Goal: Entertainment & Leisure: Consume media (video, audio)

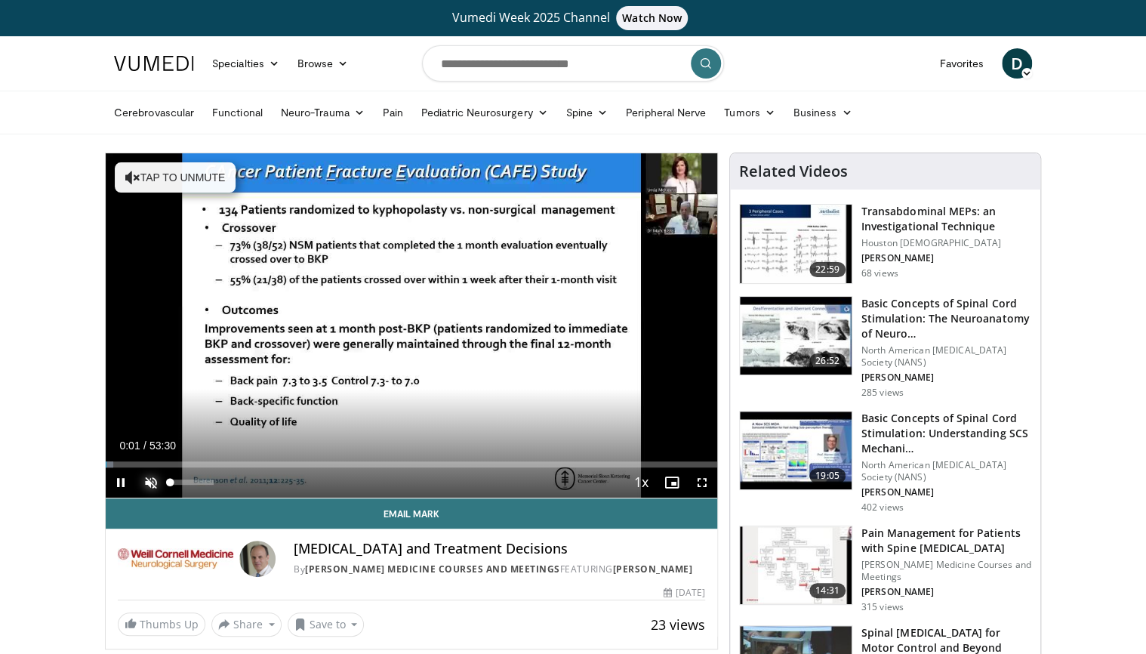
click at [146, 480] on span "Video Player" at bounding box center [151, 482] width 30 height 30
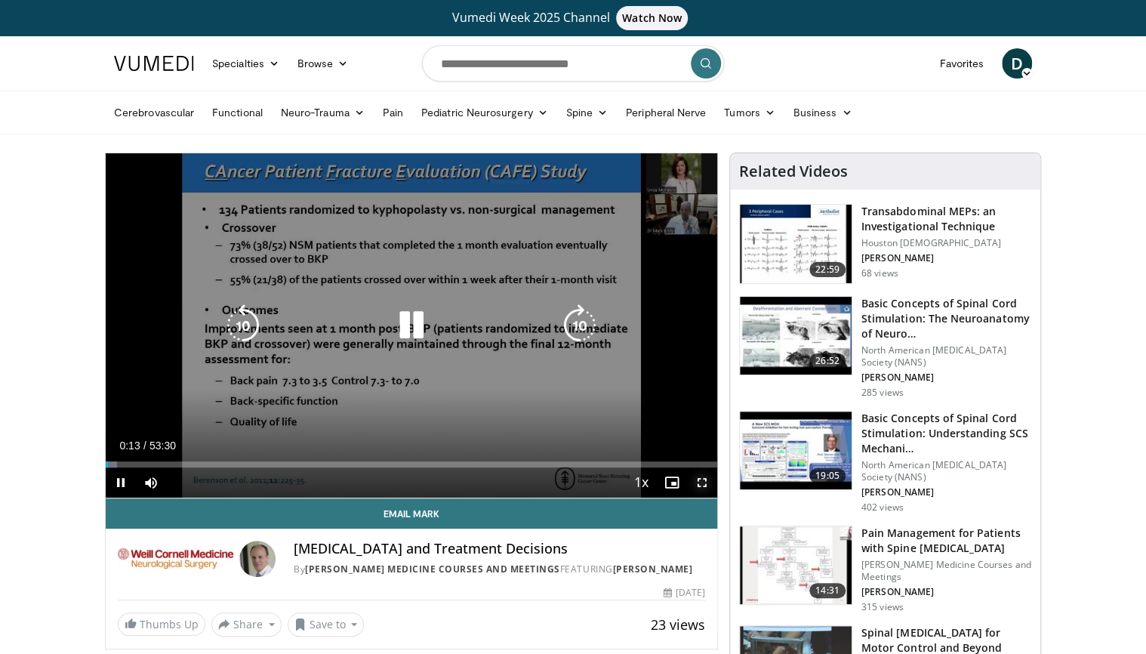
drag, startPoint x: 704, startPoint y: 480, endPoint x: 707, endPoint y: 525, distance: 44.7
click at [704, 480] on span "Video Player" at bounding box center [702, 482] width 30 height 30
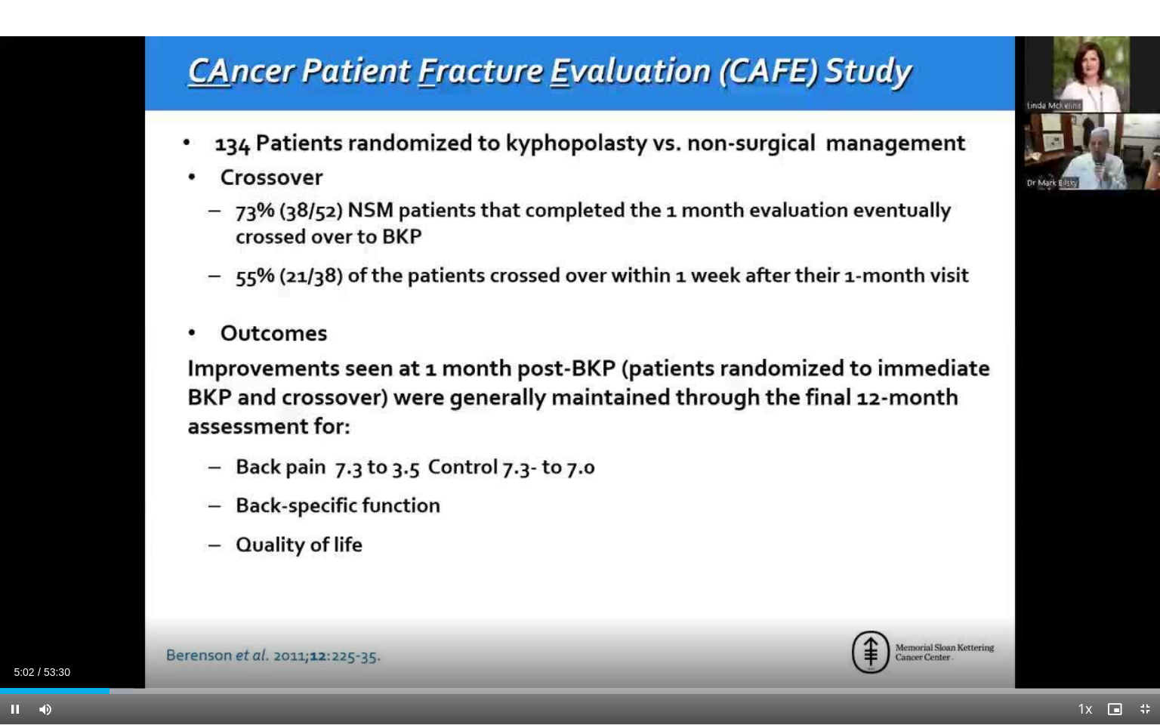
click at [126, 653] on div "Current Time 5:02 / Duration 53:30 Pause Skip Backward Skip Forward Mute 36% Lo…" at bounding box center [580, 709] width 1160 height 30
click at [127, 653] on div "Progress Bar" at bounding box center [128, 691] width 2 height 6
click at [149, 653] on div "Progress Bar" at bounding box center [150, 691] width 2 height 6
click at [139, 653] on div "Progress Bar" at bounding box center [140, 691] width 2 height 6
click at [116, 653] on div "Loaded : 13.99% 06:25 05:34" at bounding box center [580, 691] width 1160 height 6
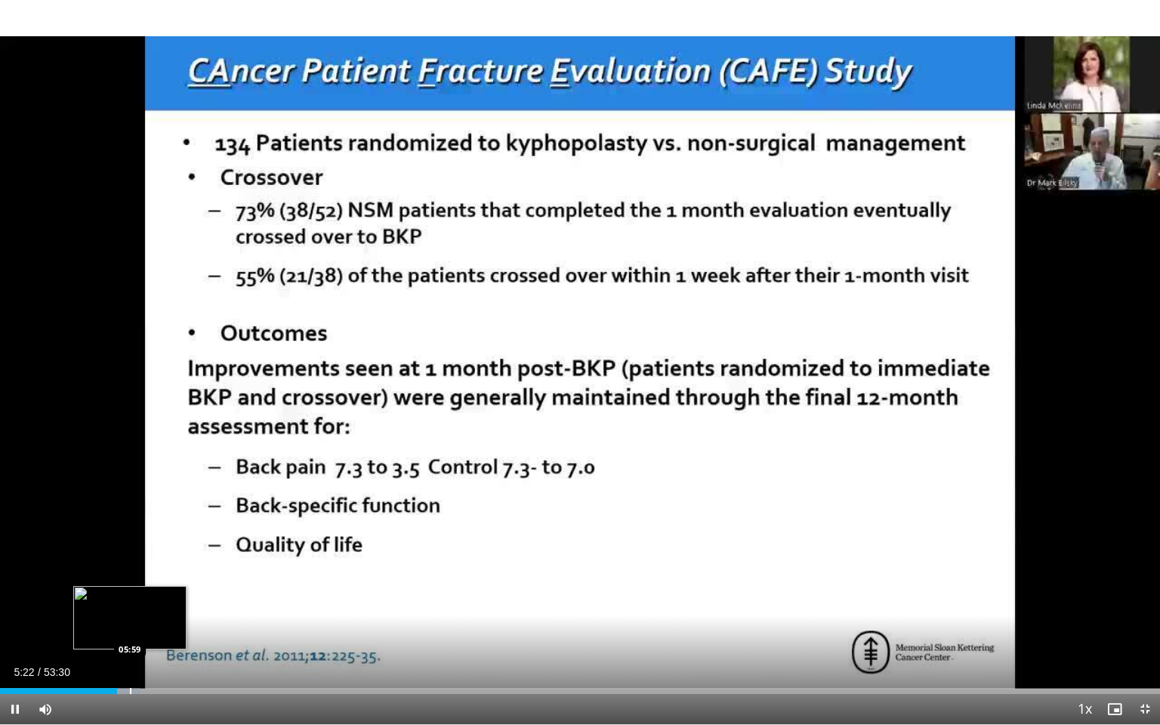
click at [131, 653] on div "Progress Bar" at bounding box center [128, 691] width 25 height 6
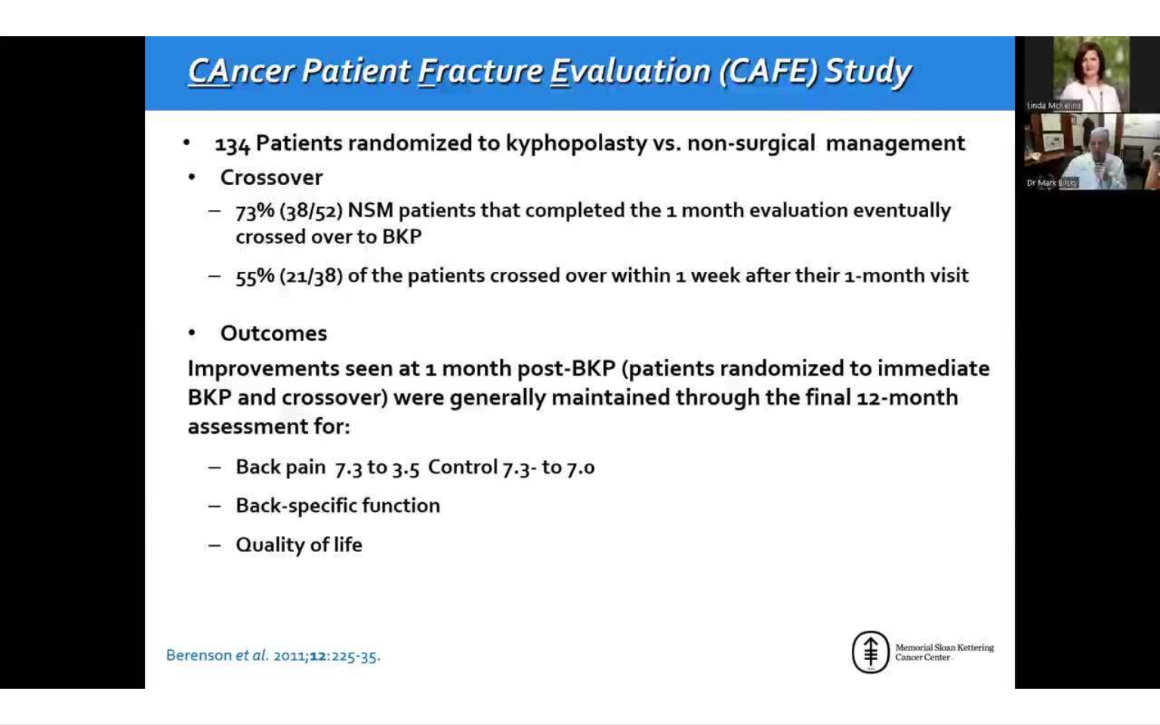
click at [136, 653] on video-js "**********" at bounding box center [580, 362] width 1160 height 725
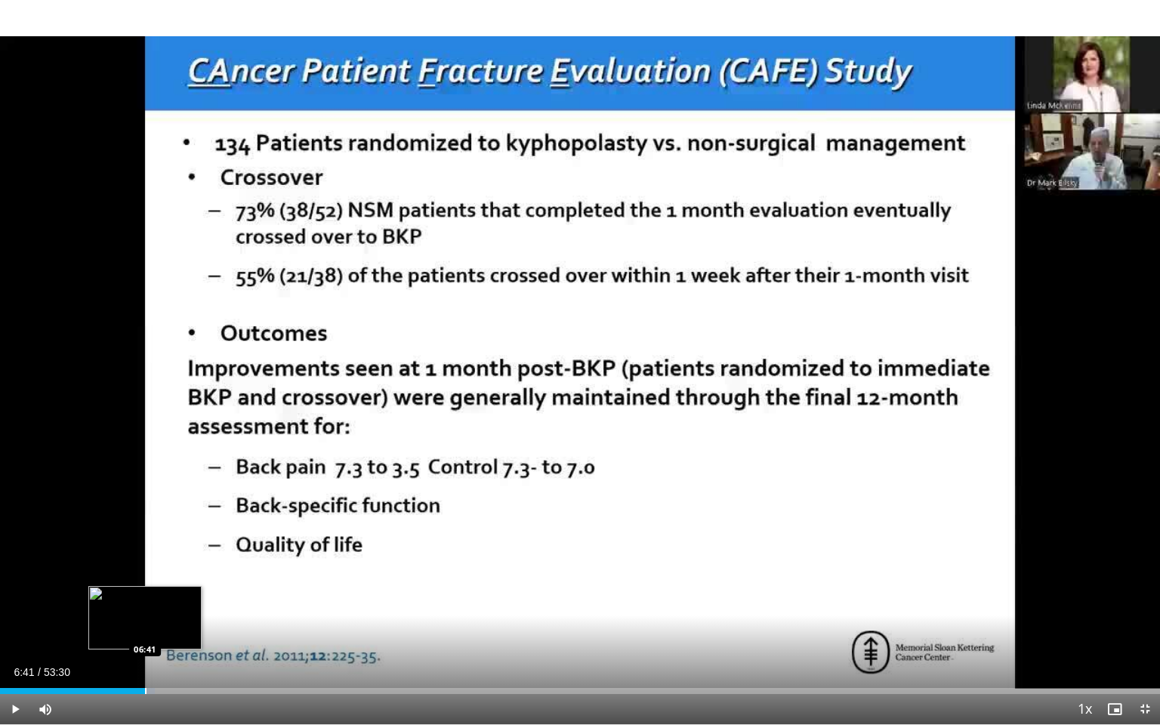
click at [145, 653] on div "Progress Bar" at bounding box center [146, 691] width 2 height 6
click at [150, 653] on div "Progress Bar" at bounding box center [151, 691] width 2 height 6
click at [162, 653] on div "Progress Bar" at bounding box center [163, 691] width 2 height 6
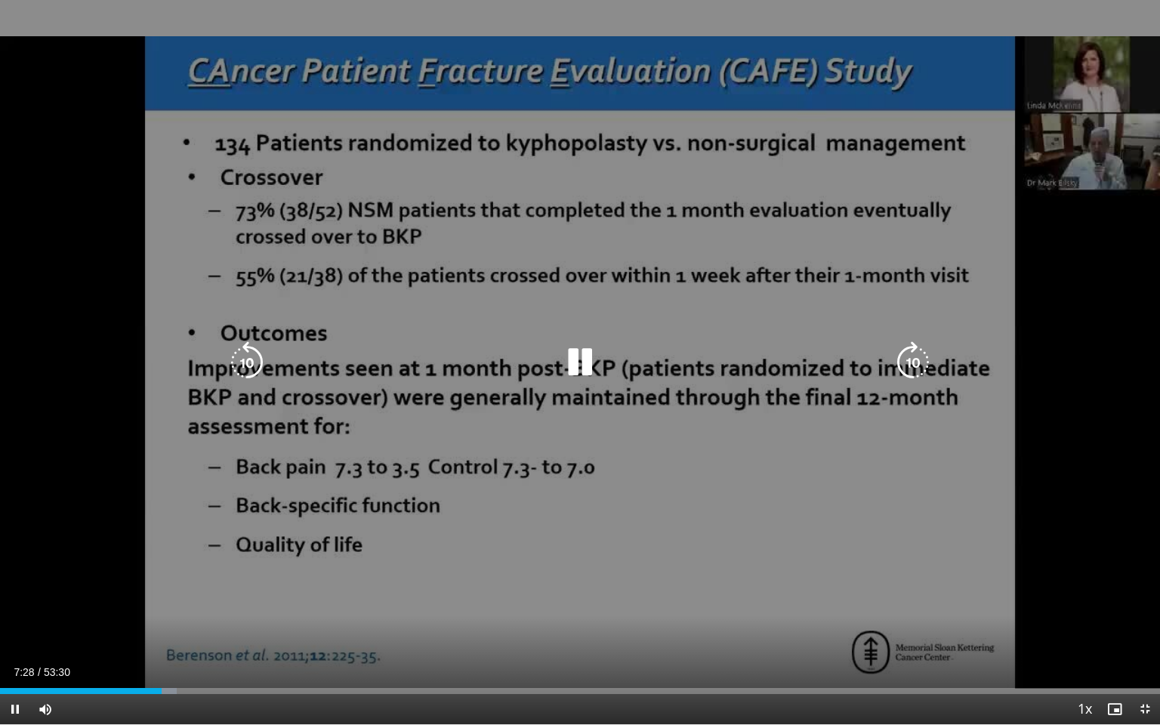
click at [165, 653] on div "Progress Bar" at bounding box center [164, 691] width 26 height 6
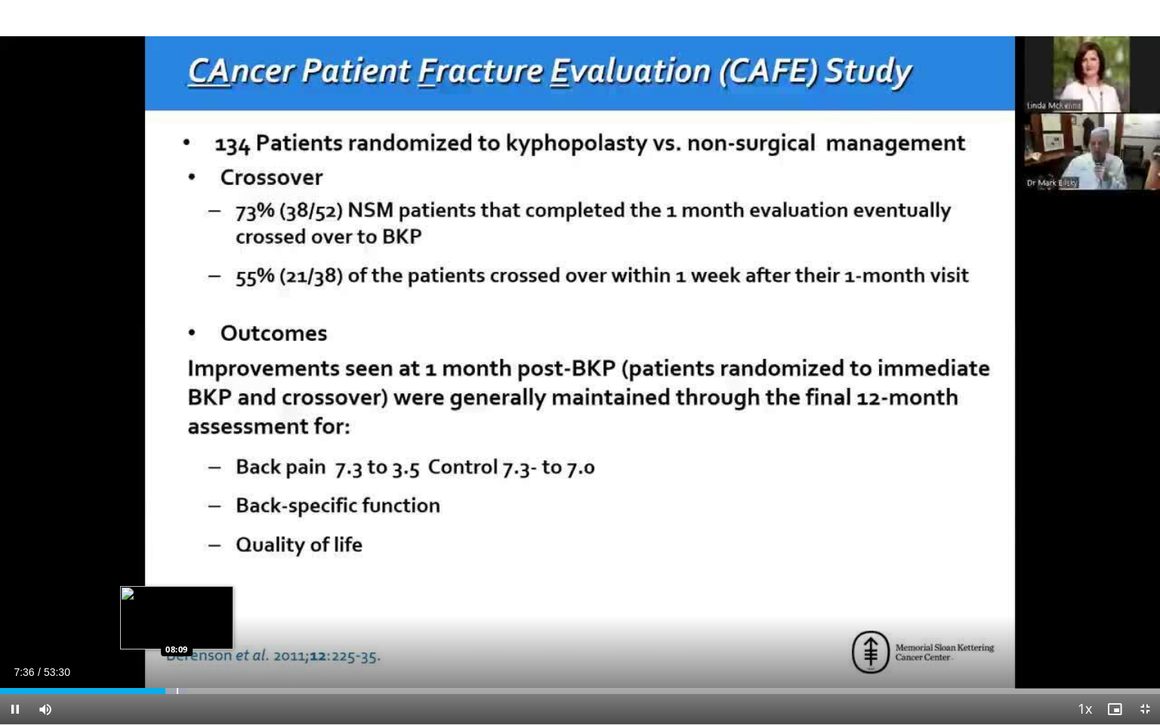
click at [177, 653] on div "Progress Bar" at bounding box center [178, 691] width 2 height 6
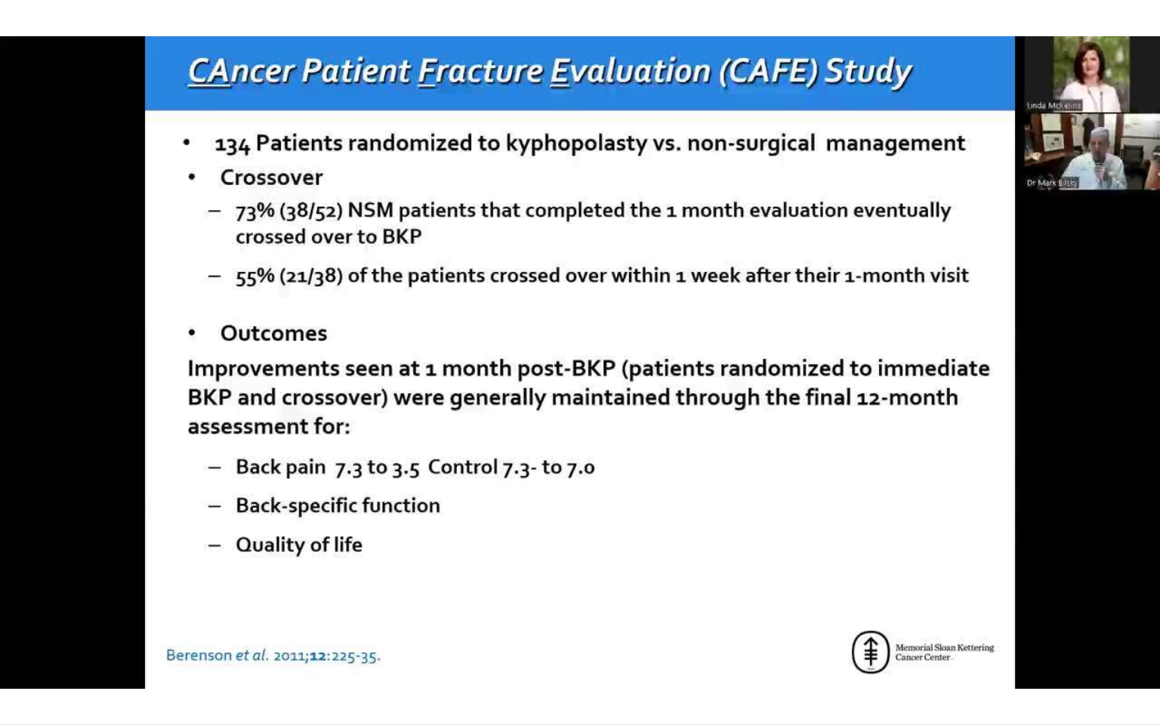
click at [197, 653] on div "10 seconds Tap to unmute" at bounding box center [580, 362] width 1160 height 724
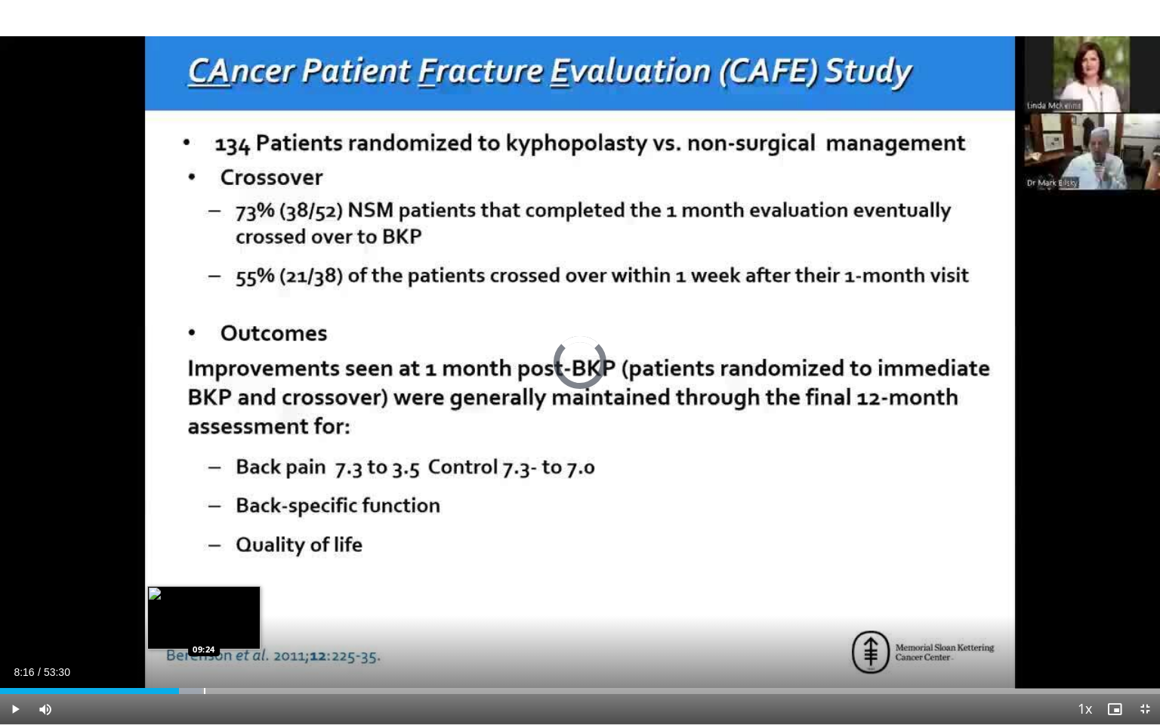
click at [204, 653] on div "Progress Bar" at bounding box center [205, 691] width 2 height 6
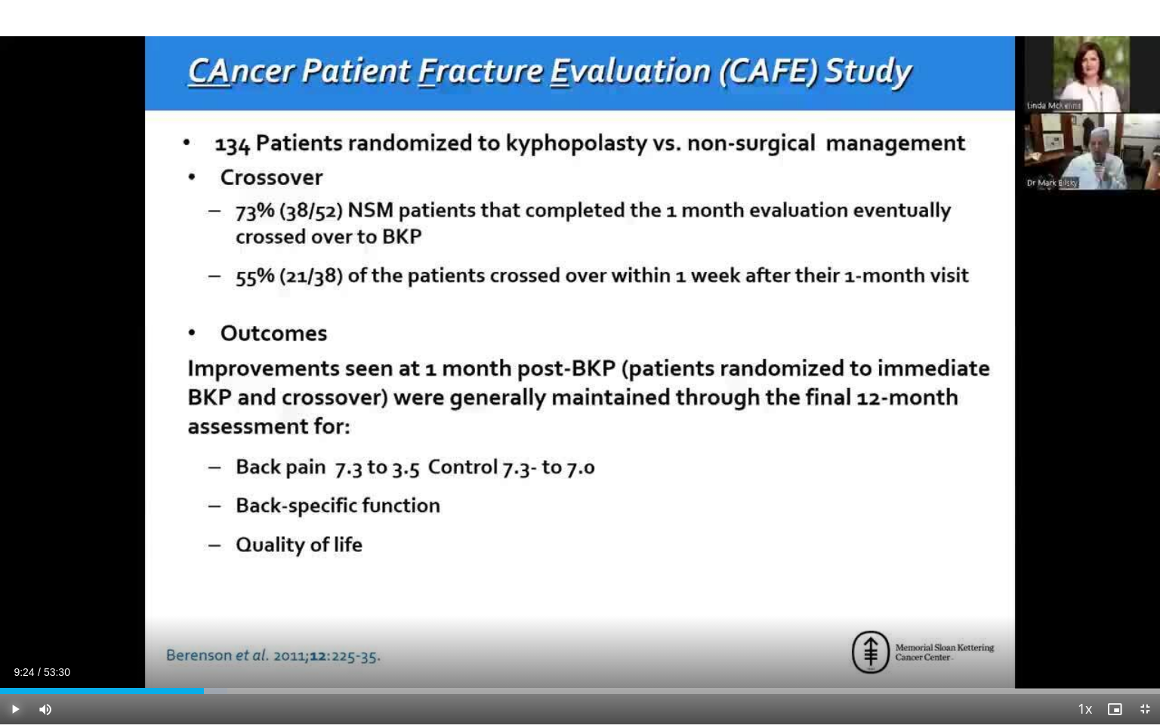
click at [16, 653] on span "Video Player" at bounding box center [15, 709] width 30 height 30
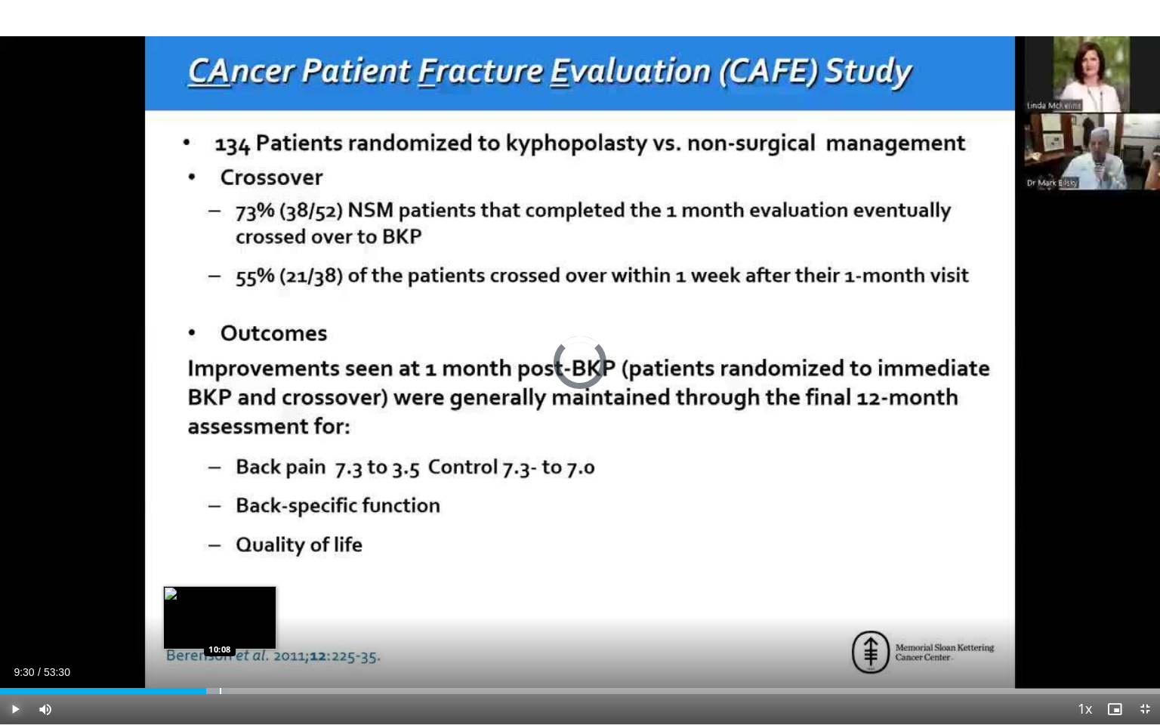
click at [220, 653] on div "Progress Bar" at bounding box center [221, 691] width 2 height 6
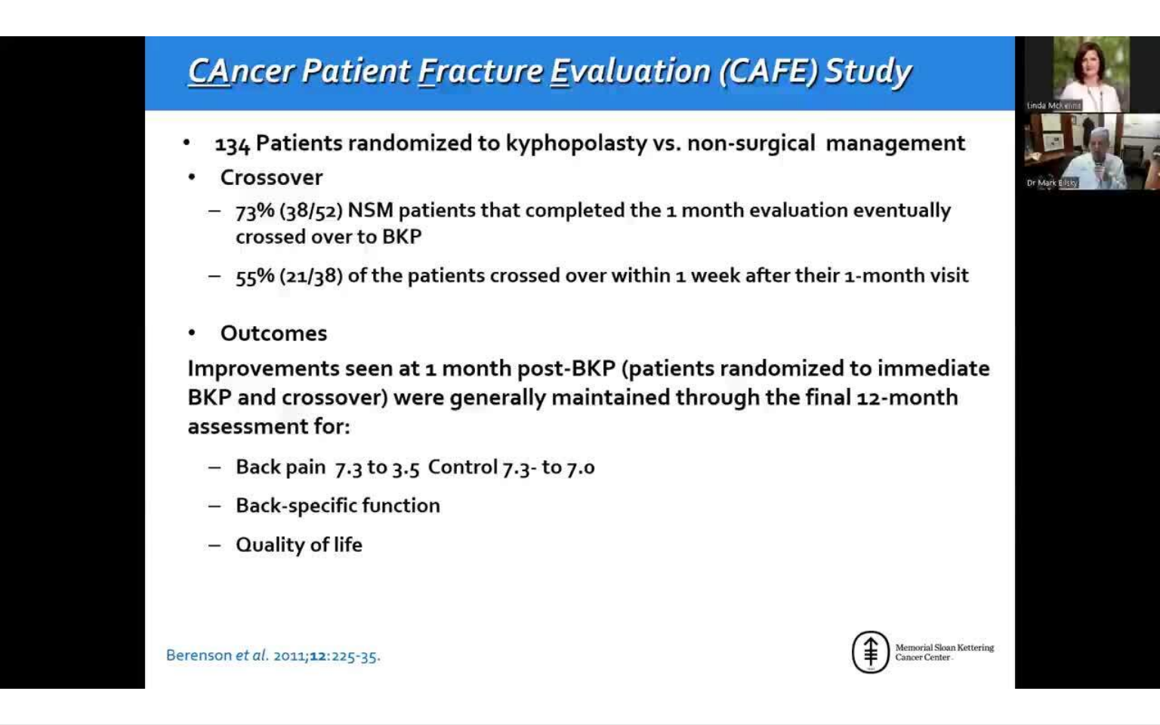
click at [225, 653] on video-js "**********" at bounding box center [580, 362] width 1160 height 725
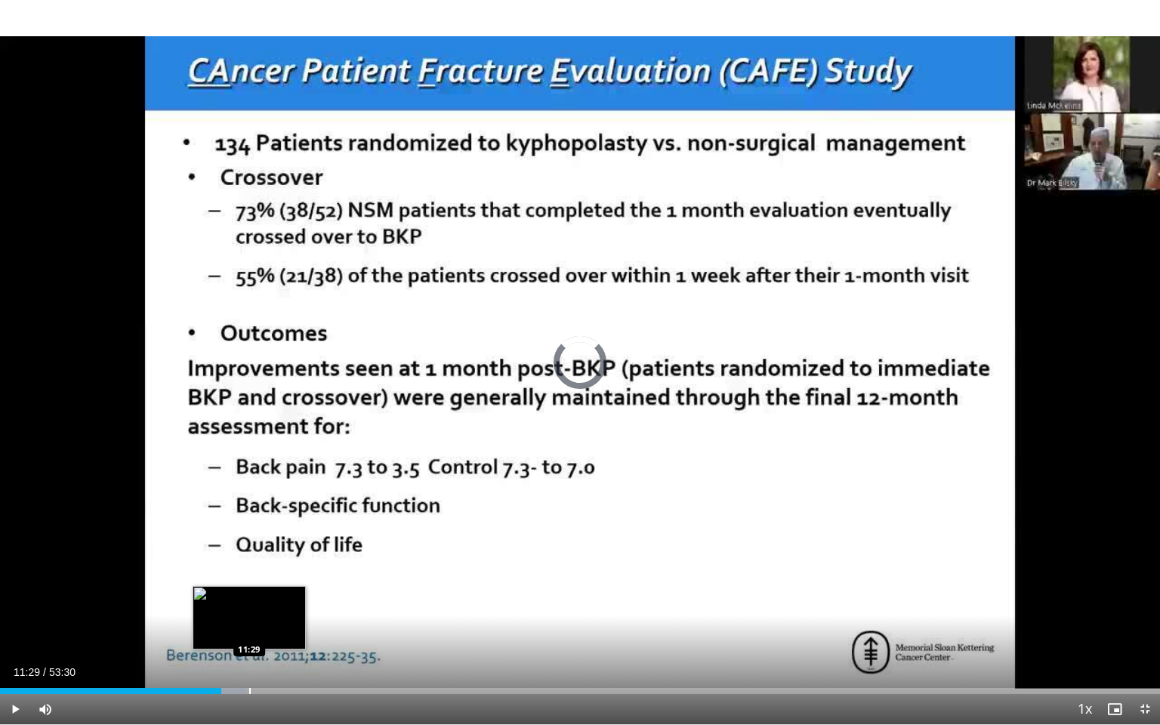
click at [249, 653] on div "Progress Bar" at bounding box center [250, 691] width 2 height 6
click at [260, 653] on div "Progress Bar" at bounding box center [261, 691] width 2 height 6
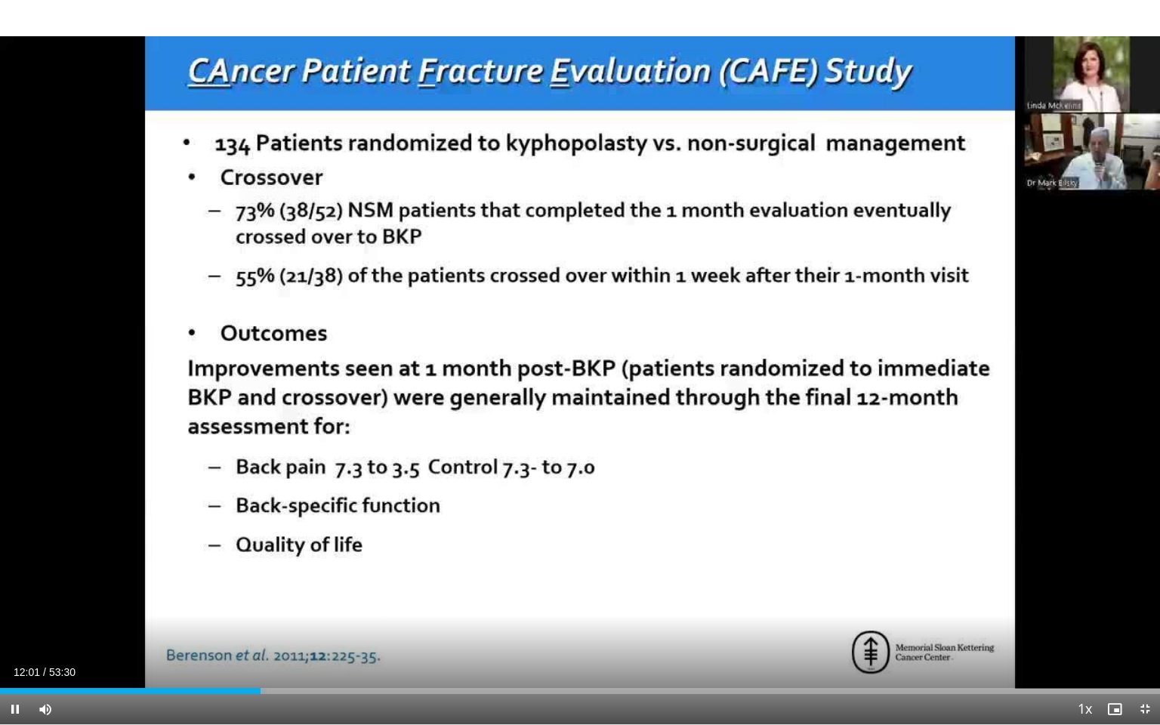
click at [278, 653] on video-js "**********" at bounding box center [580, 362] width 1160 height 725
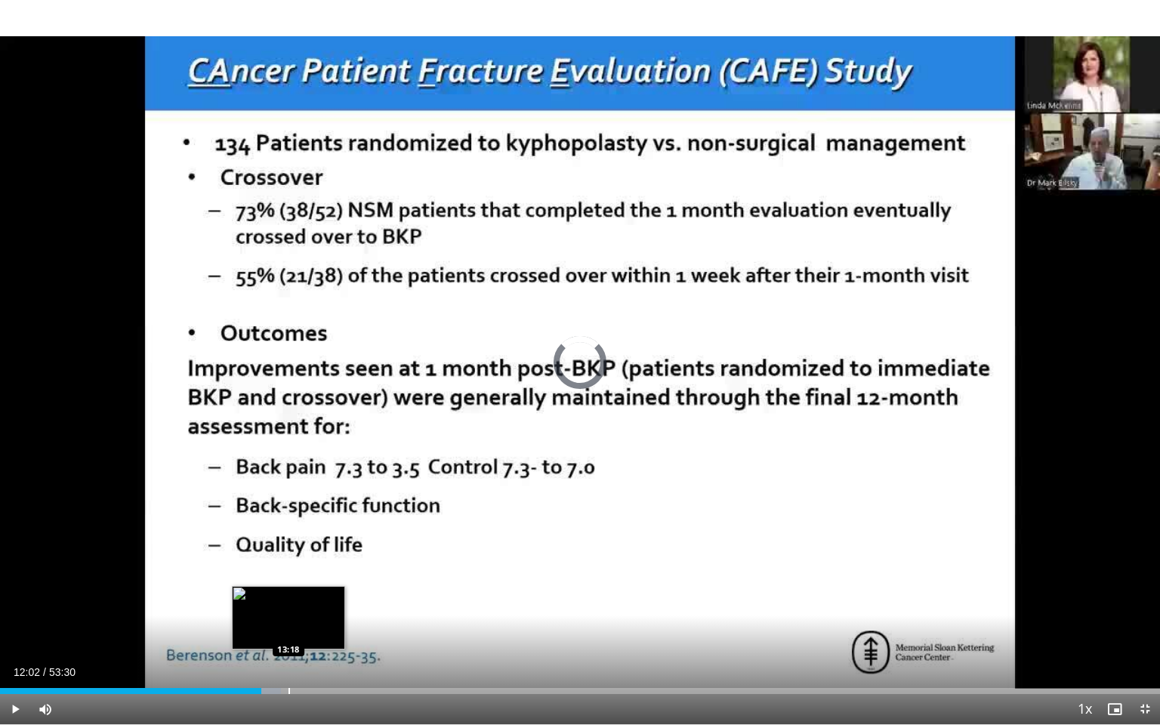
click at [288, 653] on div "Progress Bar" at bounding box center [289, 691] width 2 height 6
click at [311, 653] on div "Progress Bar" at bounding box center [312, 691] width 2 height 6
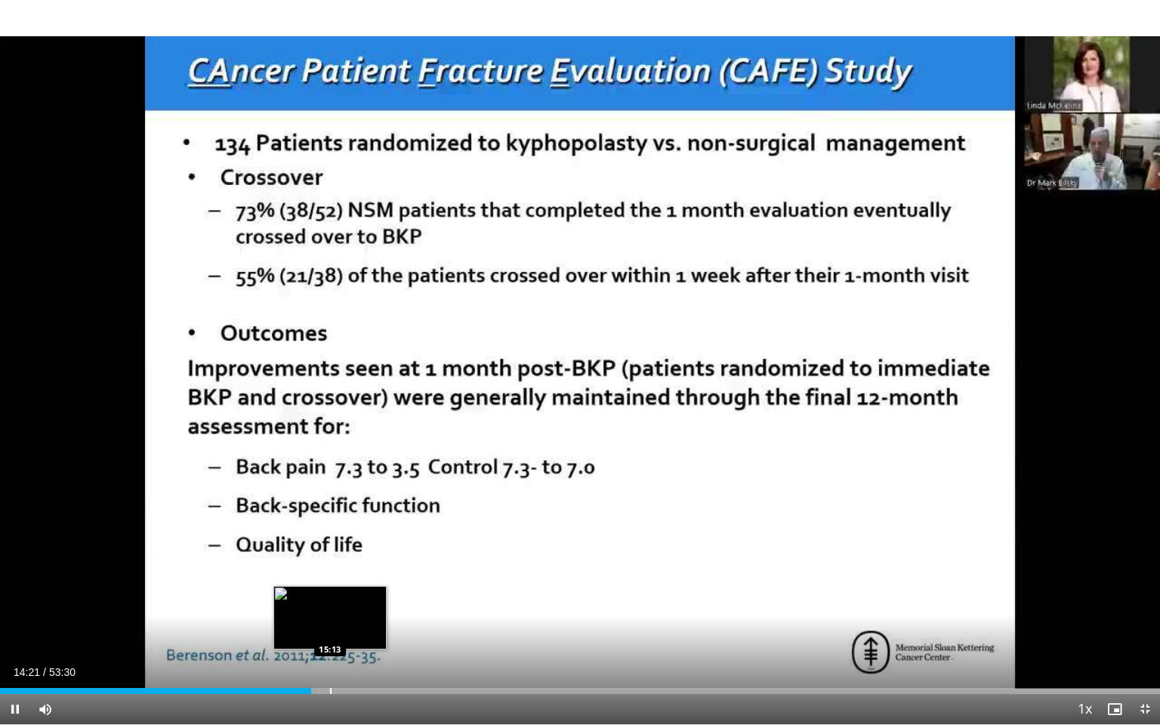
click at [330, 653] on div "Progress Bar" at bounding box center [331, 691] width 2 height 6
click at [347, 653] on div "Progress Bar" at bounding box center [348, 691] width 2 height 6
click at [369, 653] on div "Progress Bar" at bounding box center [370, 691] width 2 height 6
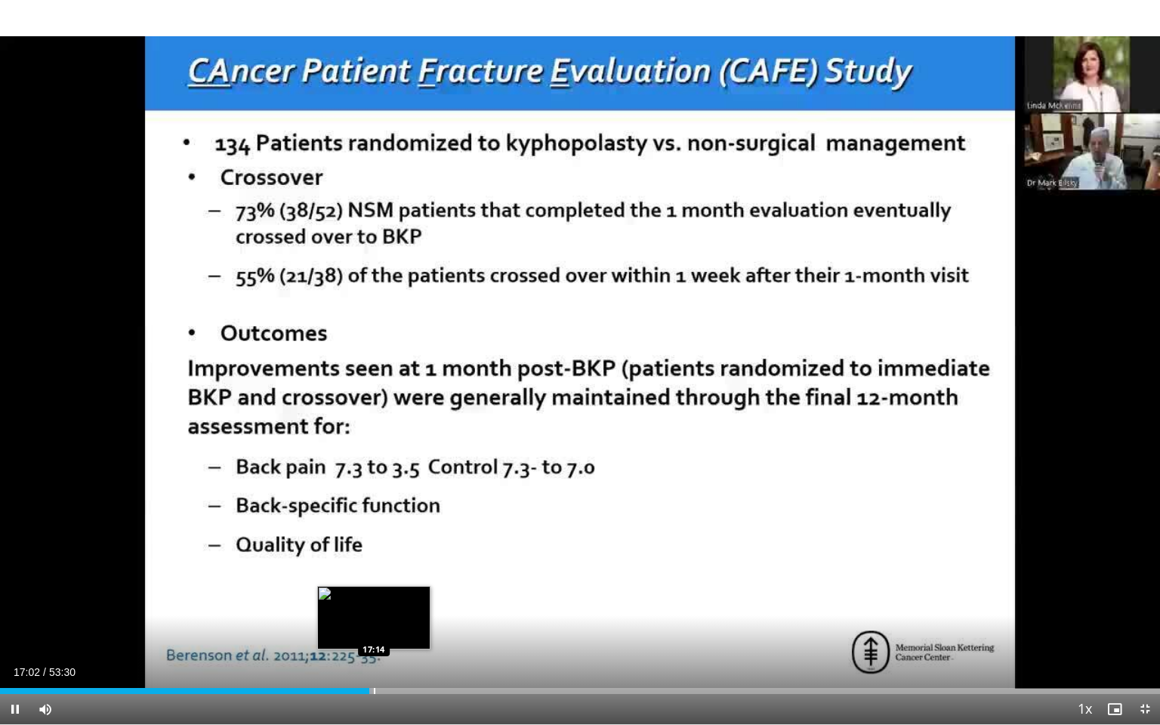
click at [374, 653] on div "Progress Bar" at bounding box center [375, 691] width 2 height 6
click at [382, 653] on div "Progress Bar" at bounding box center [383, 691] width 2 height 6
click at [390, 653] on div "Progress Bar" at bounding box center [391, 691] width 2 height 6
click at [375, 653] on div "Progress Bar" at bounding box center [376, 691] width 2 height 6
click at [409, 653] on div "Progress Bar" at bounding box center [410, 691] width 2 height 6
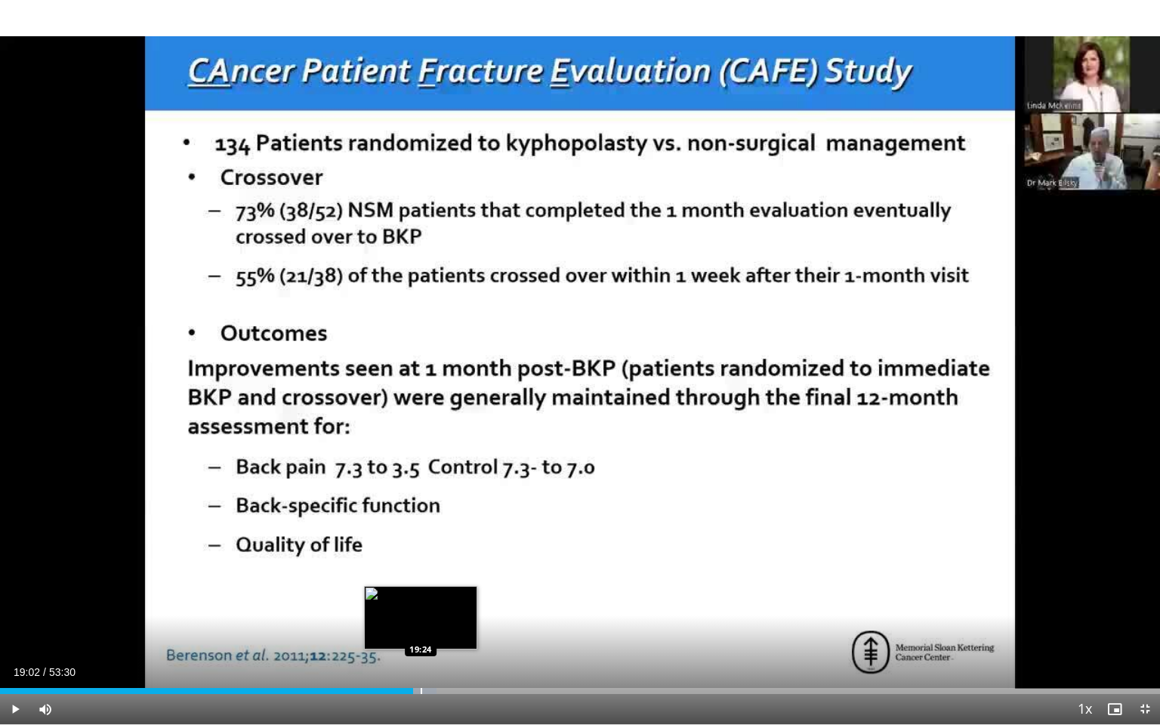
click at [421, 653] on div "Progress Bar" at bounding box center [422, 691] width 2 height 6
click at [433, 653] on div "Progress Bar" at bounding box center [434, 691] width 2 height 6
click at [447, 653] on div "Progress Bar" at bounding box center [448, 691] width 2 height 6
click at [458, 653] on div "Progress Bar" at bounding box center [459, 691] width 2 height 6
click at [462, 653] on div "Progress Bar" at bounding box center [460, 691] width 24 height 6
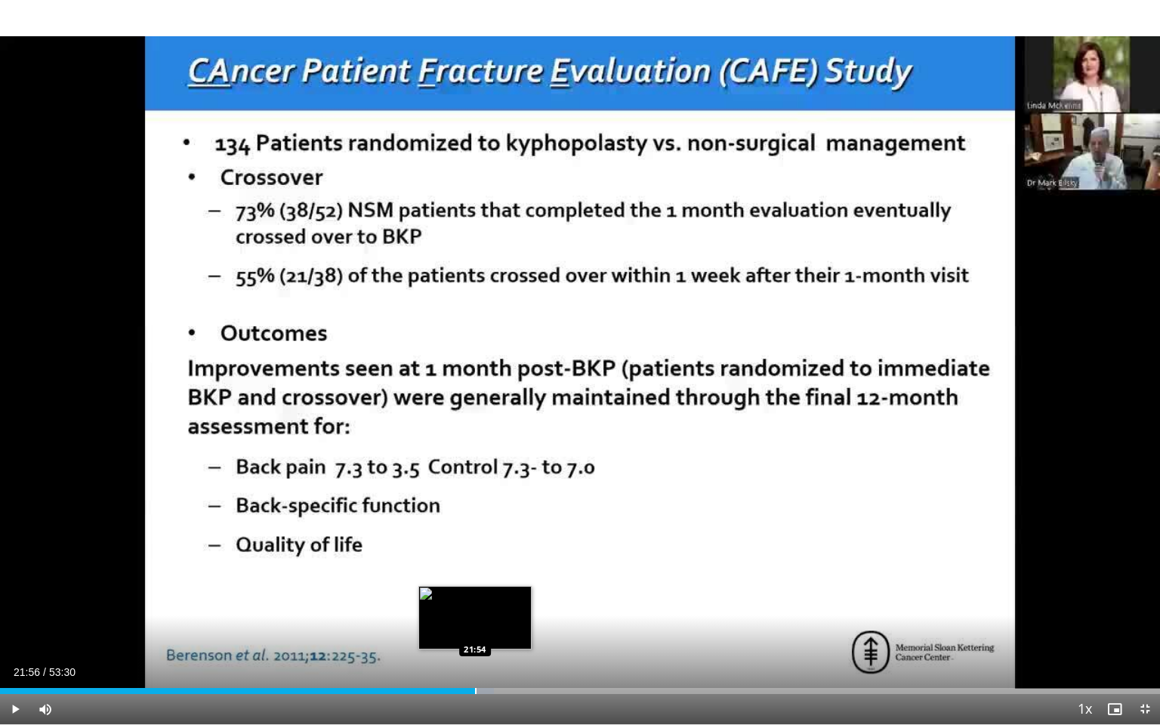
click at [475, 653] on div "Progress Bar" at bounding box center [476, 691] width 2 height 6
click at [481, 653] on div "Progress Bar" at bounding box center [482, 691] width 2 height 6
click at [493, 653] on div "Progress Bar" at bounding box center [494, 691] width 2 height 6
click at [507, 653] on div "Progress Bar" at bounding box center [507, 691] width 2 height 6
click at [513, 653] on div "Progress Bar" at bounding box center [514, 691] width 2 height 6
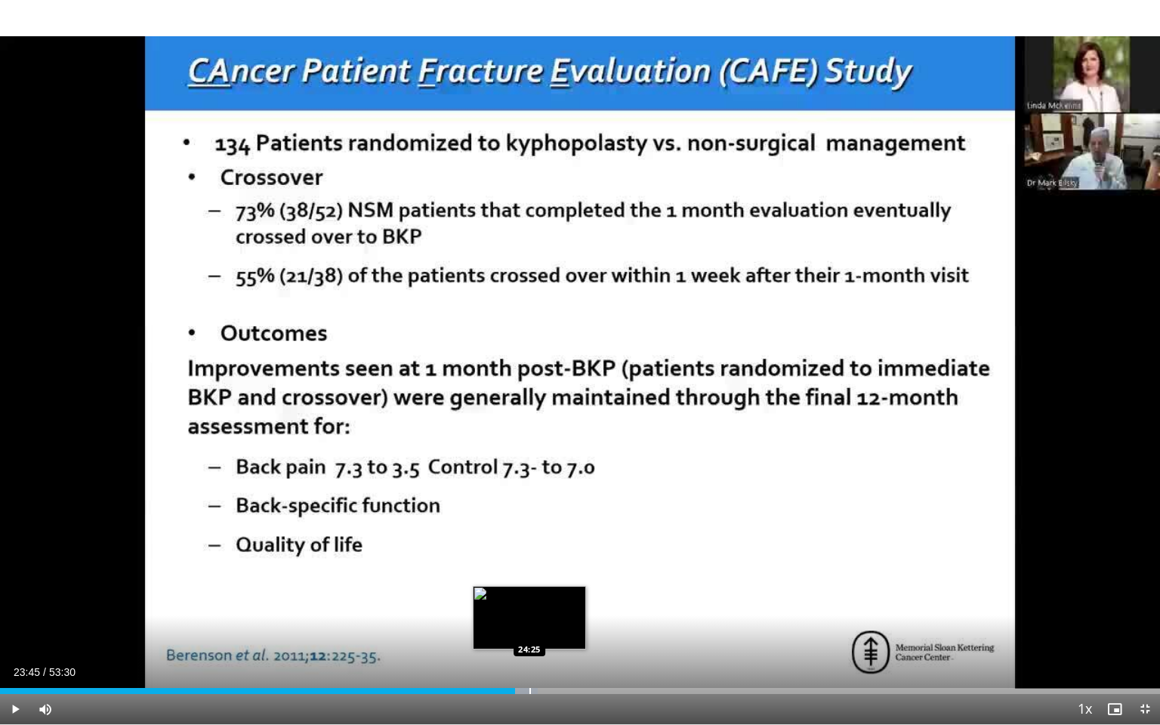
click at [529, 653] on div "Progress Bar" at bounding box center [530, 691] width 2 height 6
click at [538, 653] on div "Loaded : 47.27% 24:48 24:48" at bounding box center [580, 687] width 1160 height 14
click at [563, 653] on div "Progress Bar" at bounding box center [564, 691] width 2 height 6
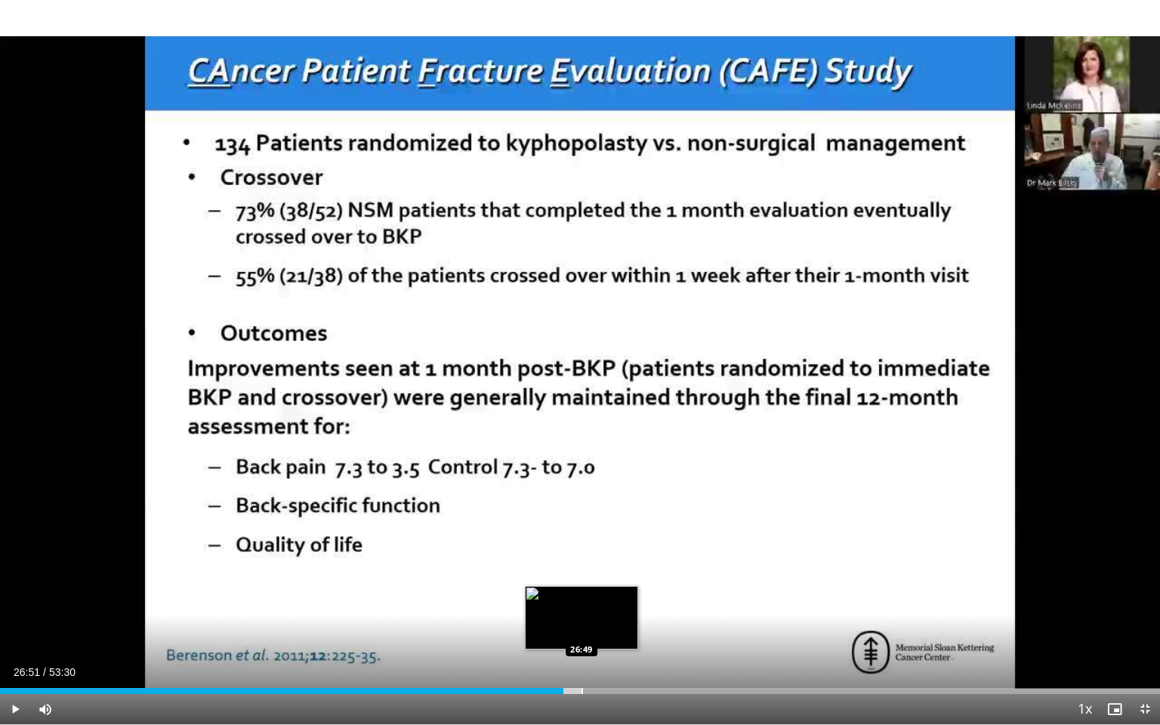
click at [582, 653] on div "Progress Bar" at bounding box center [582, 691] width 2 height 6
click at [600, 653] on div "Progress Bar" at bounding box center [601, 691] width 2 height 6
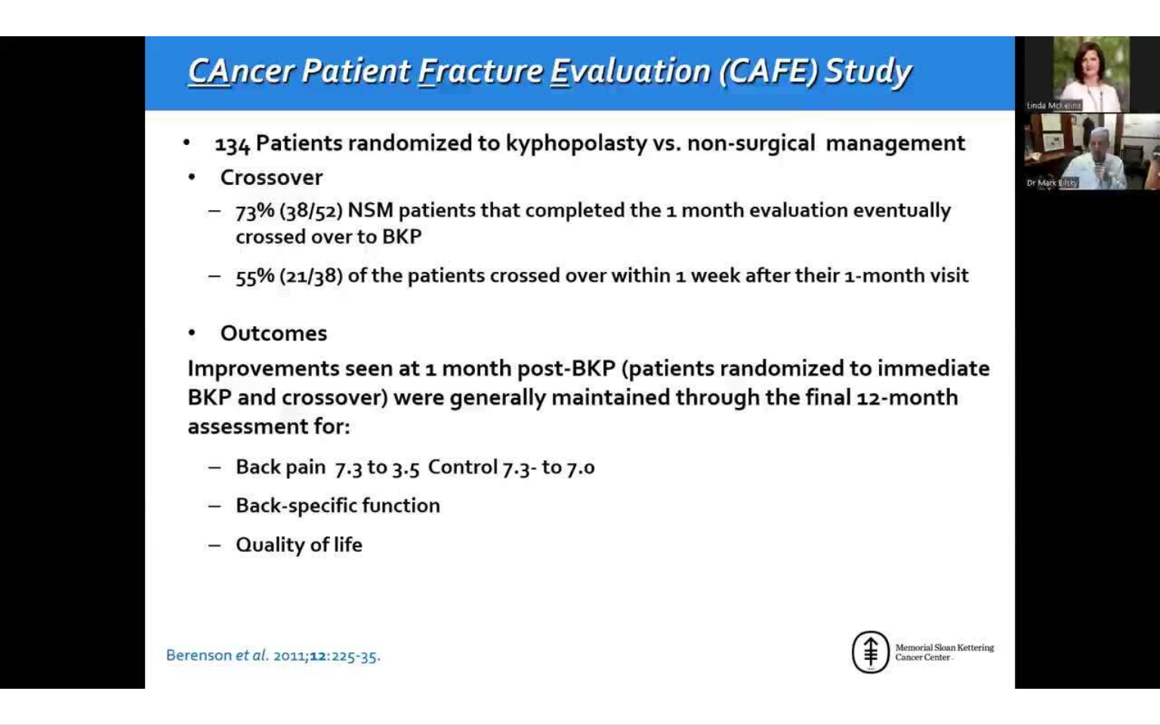
click at [618, 653] on video-js "**********" at bounding box center [580, 362] width 1160 height 725
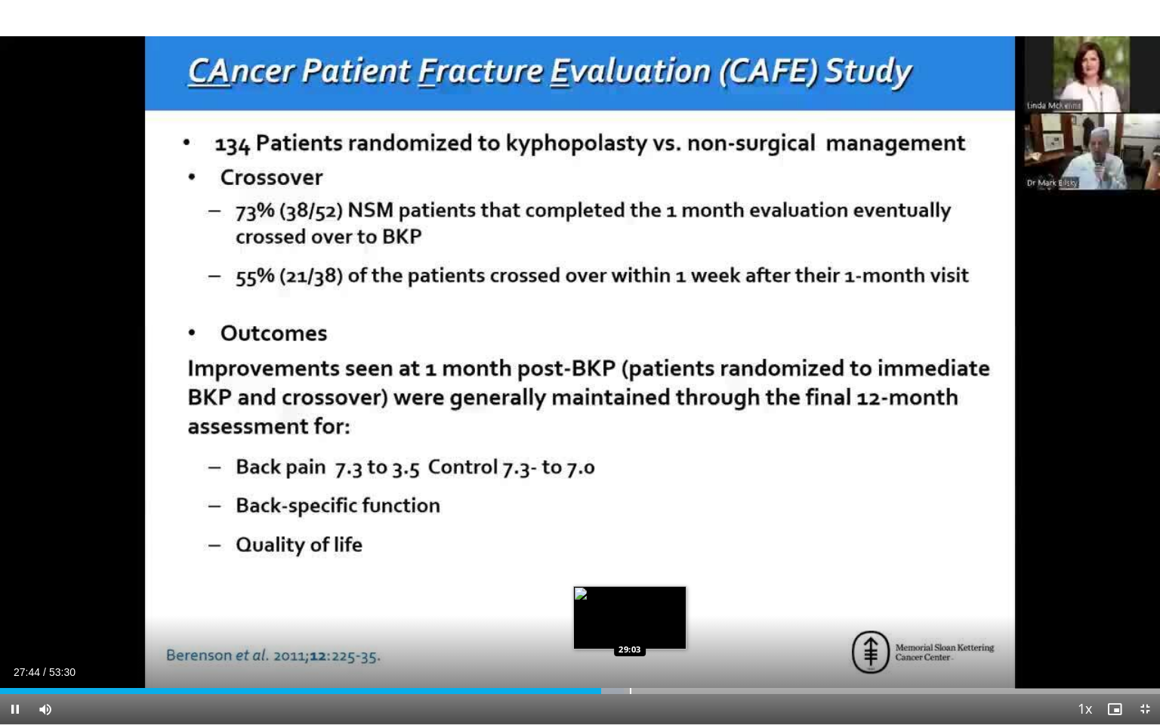
click at [630, 653] on div "Progress Bar" at bounding box center [631, 691] width 2 height 6
click at [651, 653] on div "Progress Bar" at bounding box center [652, 691] width 2 height 6
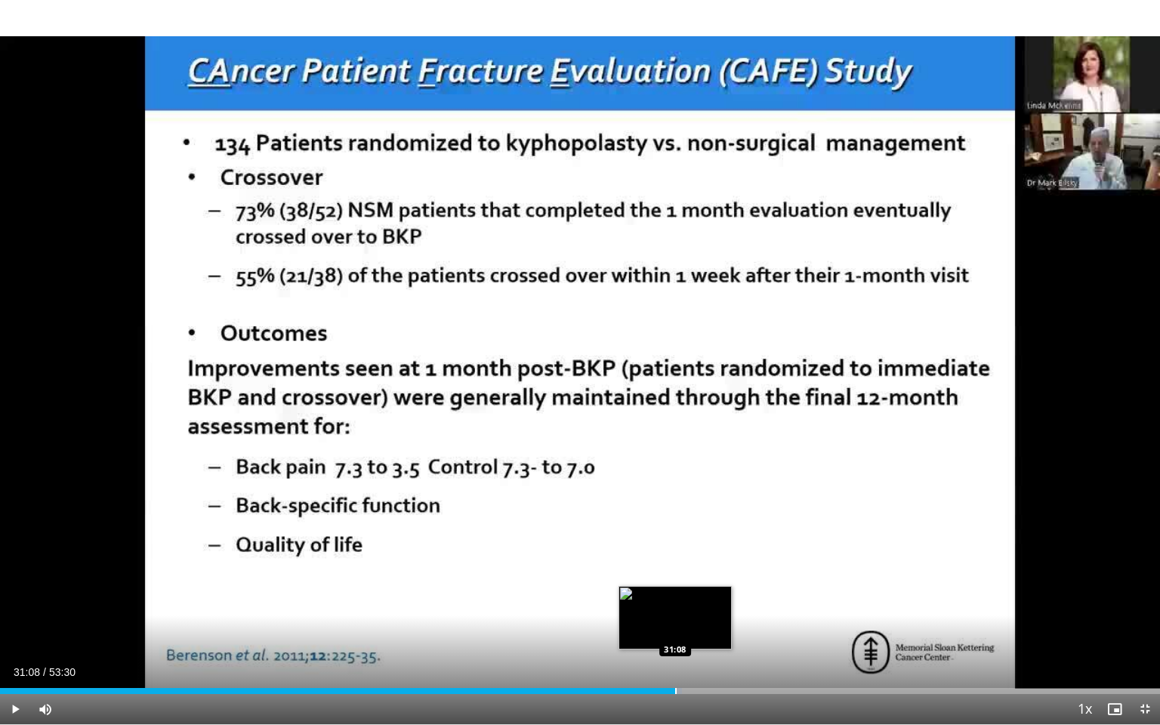
click at [675, 653] on div "Progress Bar" at bounding box center [676, 691] width 2 height 6
click at [685, 653] on div "Loaded : 58.77% 31:09 31:35" at bounding box center [580, 687] width 1160 height 14
click at [695, 653] on div "Loaded : 61.05% 31:37 32:03" at bounding box center [580, 687] width 1160 height 14
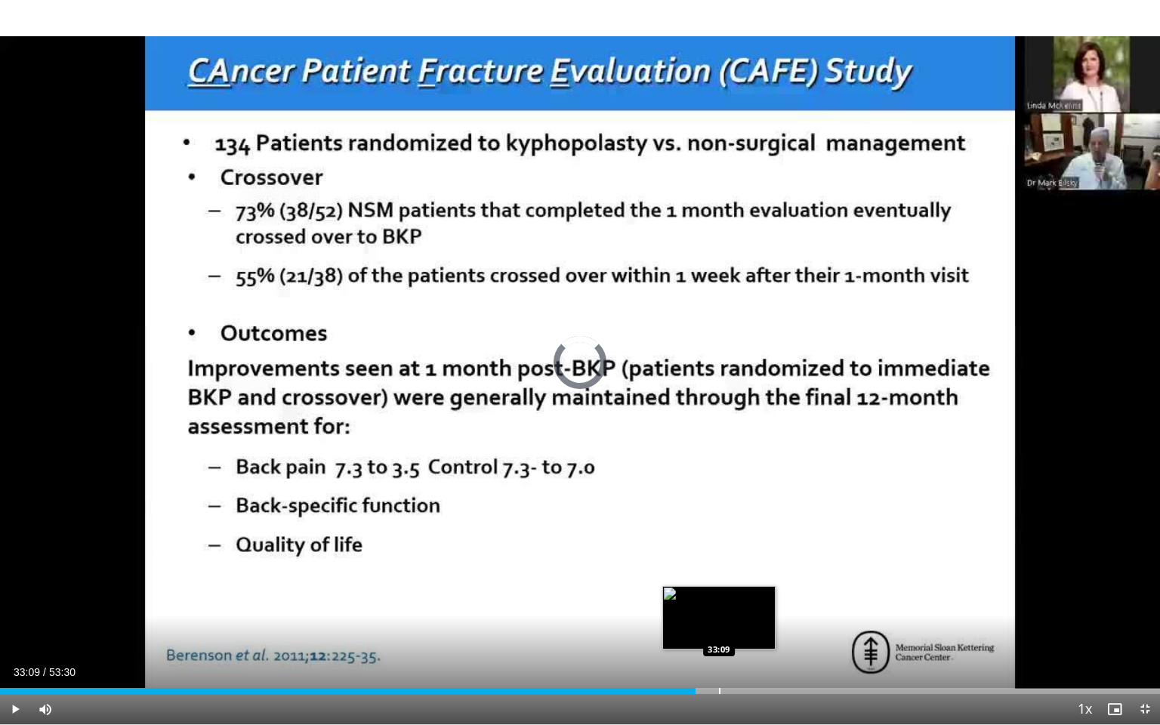
click at [719, 653] on div "Progress Bar" at bounding box center [720, 691] width 2 height 6
click at [737, 653] on div "Progress Bar" at bounding box center [738, 691] width 2 height 6
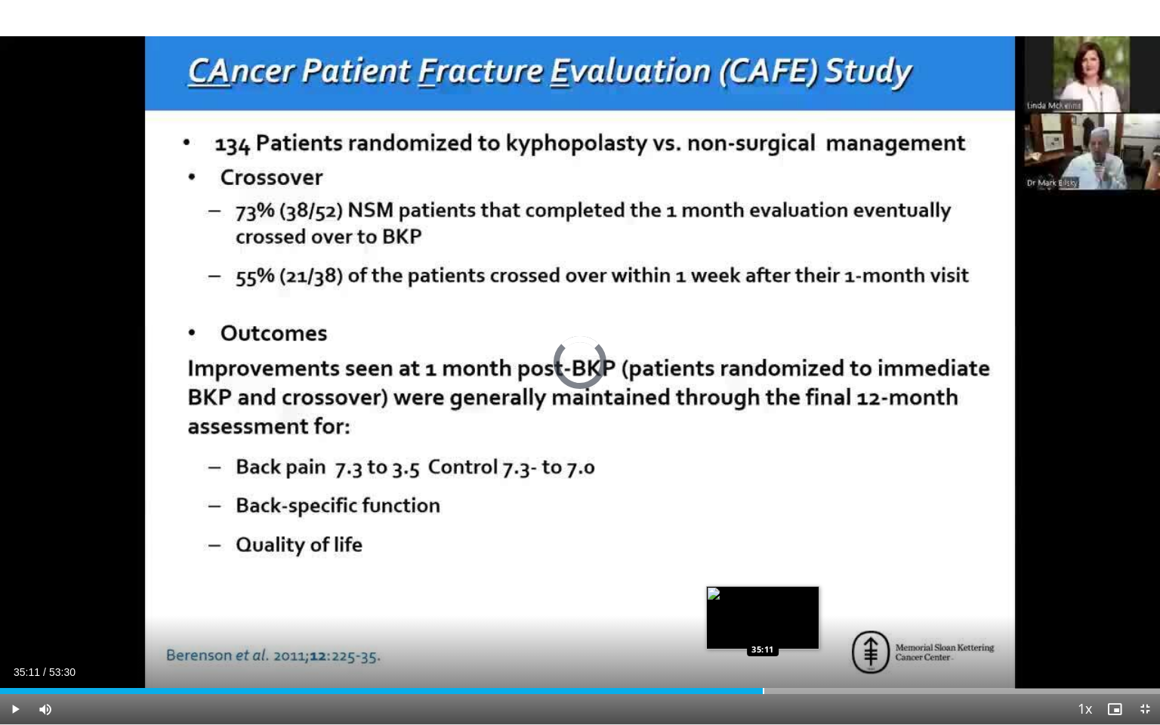
click at [762, 653] on div "Loaded : 64.78% 35:11 35:11" at bounding box center [580, 687] width 1160 height 14
click at [793, 653] on div "Progress Bar" at bounding box center [794, 691] width 2 height 6
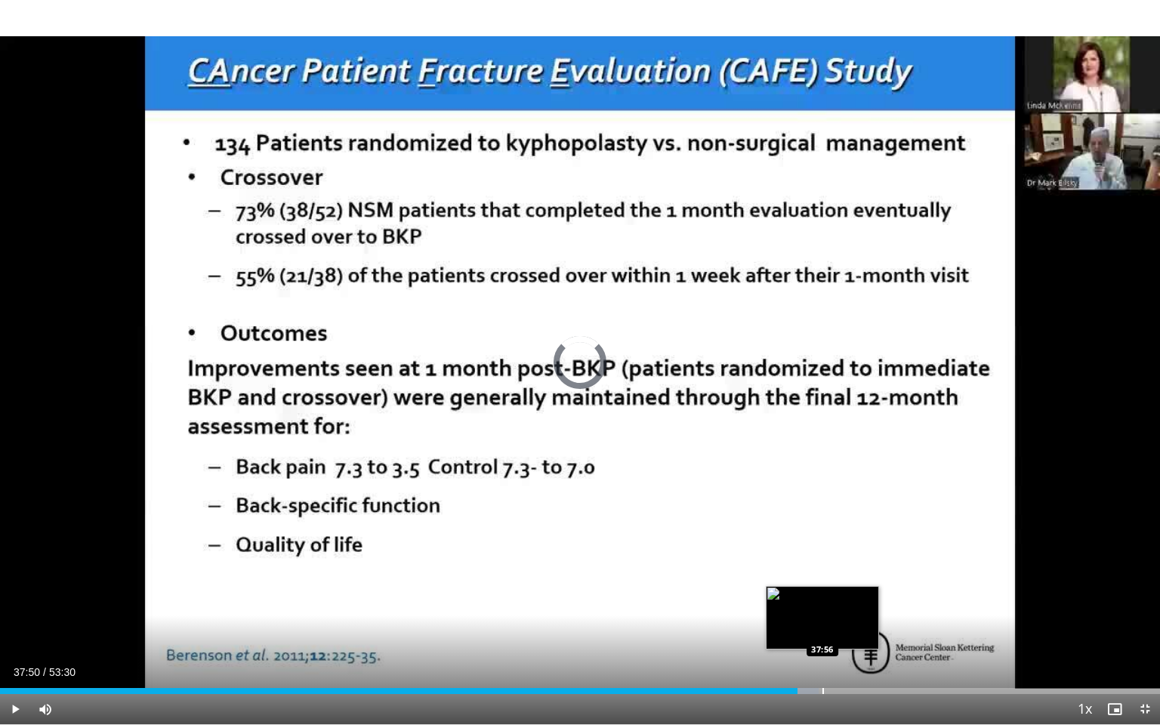
click at [820, 653] on div "Loaded : 70.59% 36:46 37:56" at bounding box center [580, 691] width 1160 height 6
click at [843, 653] on div "Progress Bar" at bounding box center [844, 691] width 2 height 6
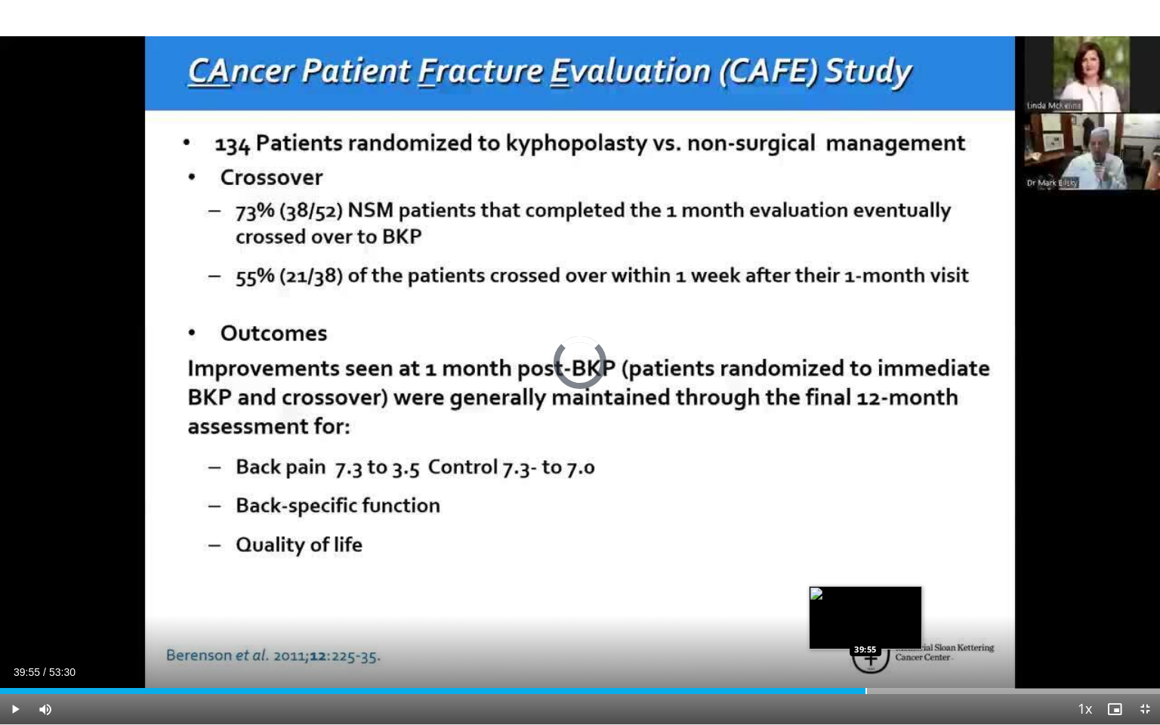
click at [865, 653] on div "Progress Bar" at bounding box center [866, 691] width 2 height 6
click at [879, 653] on div "Progress Bar" at bounding box center [880, 691] width 2 height 6
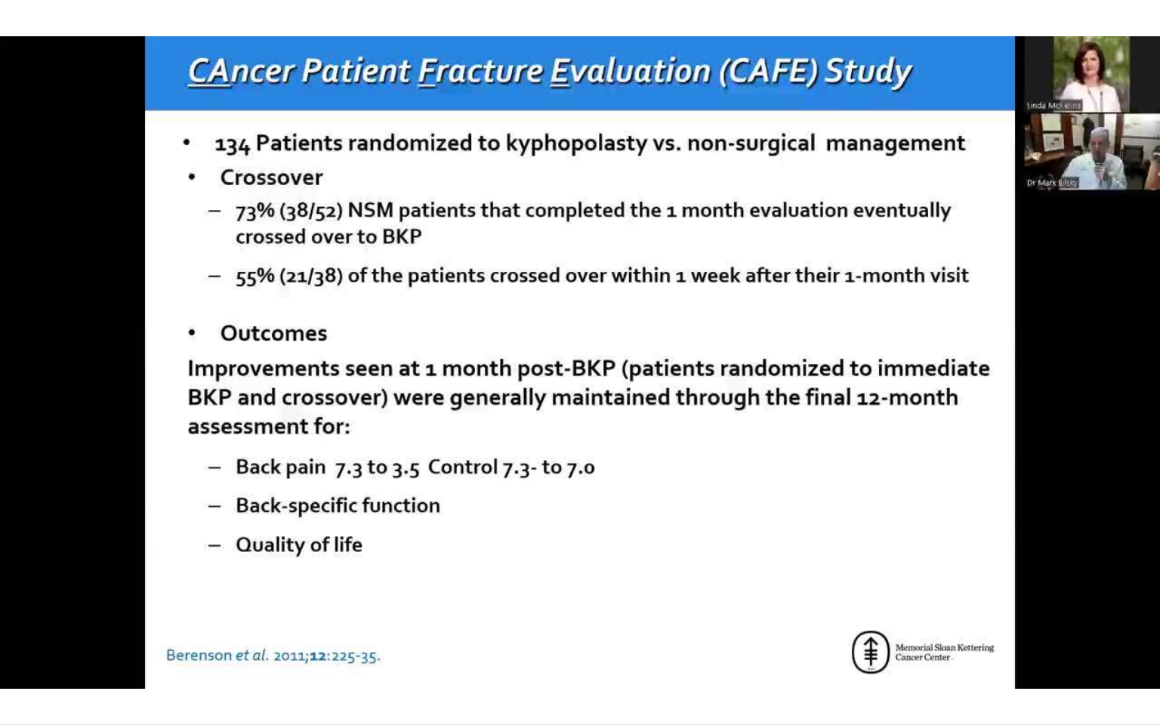
click at [894, 653] on video-js "**********" at bounding box center [580, 362] width 1160 height 725
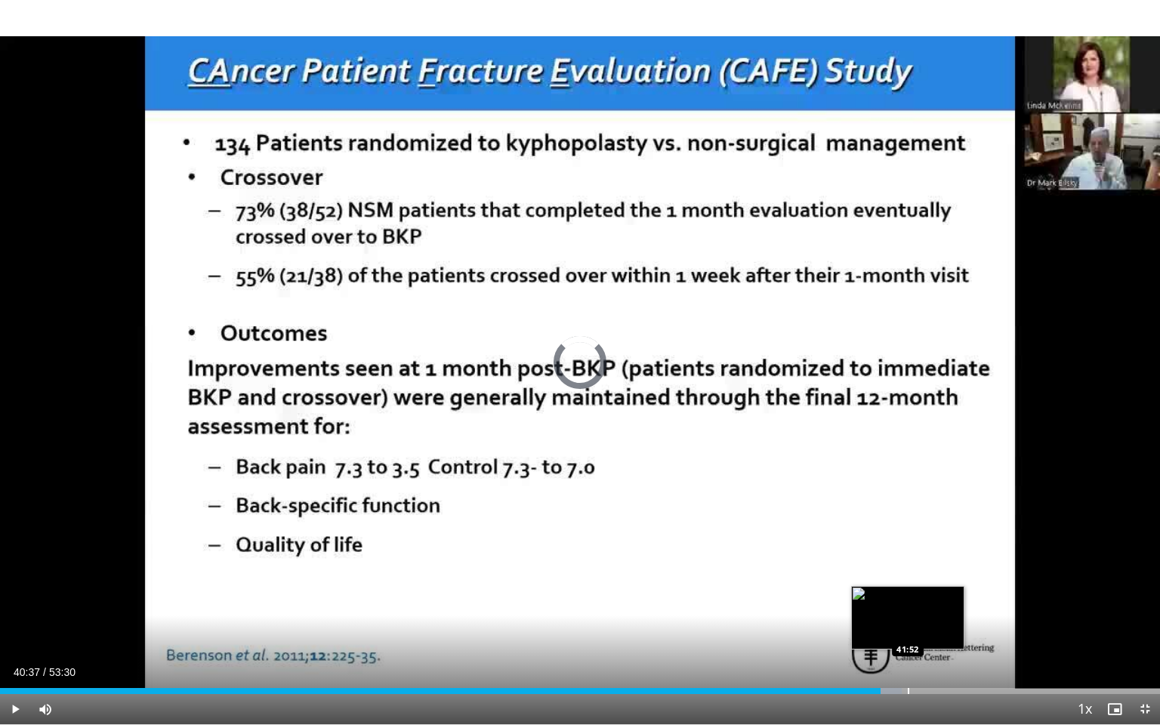
click at [908, 653] on div "Progress Bar" at bounding box center [909, 691] width 2 height 6
click at [931, 653] on div "Progress Bar" at bounding box center [932, 691] width 2 height 6
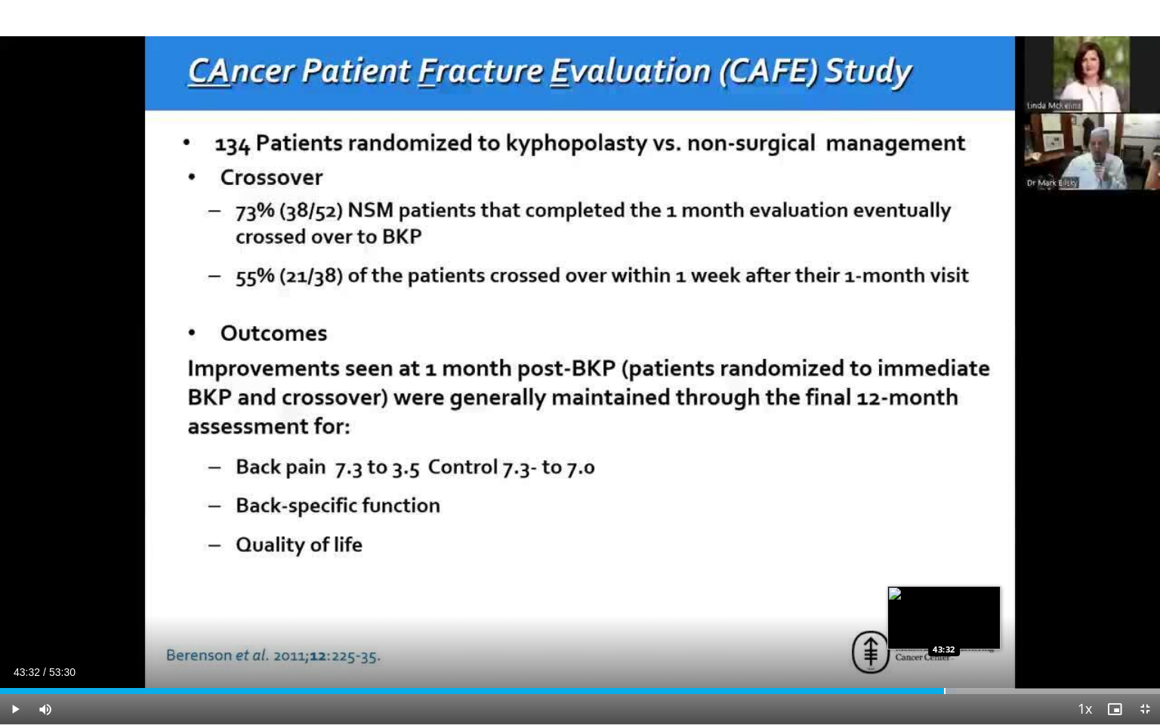
click at [944, 653] on div "Progress Bar" at bounding box center [945, 691] width 2 height 6
click at [973, 653] on div "Progress Bar" at bounding box center [974, 691] width 2 height 6
click at [993, 653] on div "Progress Bar" at bounding box center [994, 691] width 2 height 6
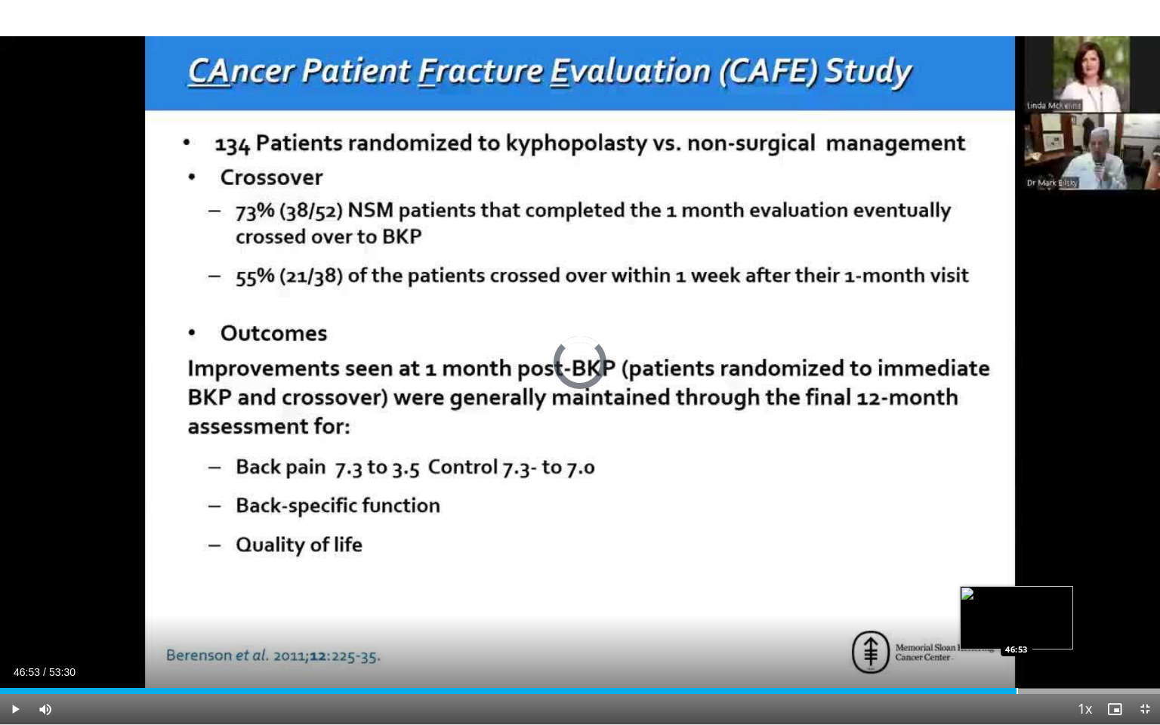
click at [1016, 653] on div "Progress Bar" at bounding box center [1017, 691] width 2 height 6
click at [1053, 653] on div "Progress Bar" at bounding box center [1054, 691] width 2 height 6
click at [1069, 653] on div "Loaded : 92.67% 49:19 49:15" at bounding box center [580, 691] width 1160 height 6
click at [1096, 653] on div "Progress Bar" at bounding box center [1097, 691] width 2 height 6
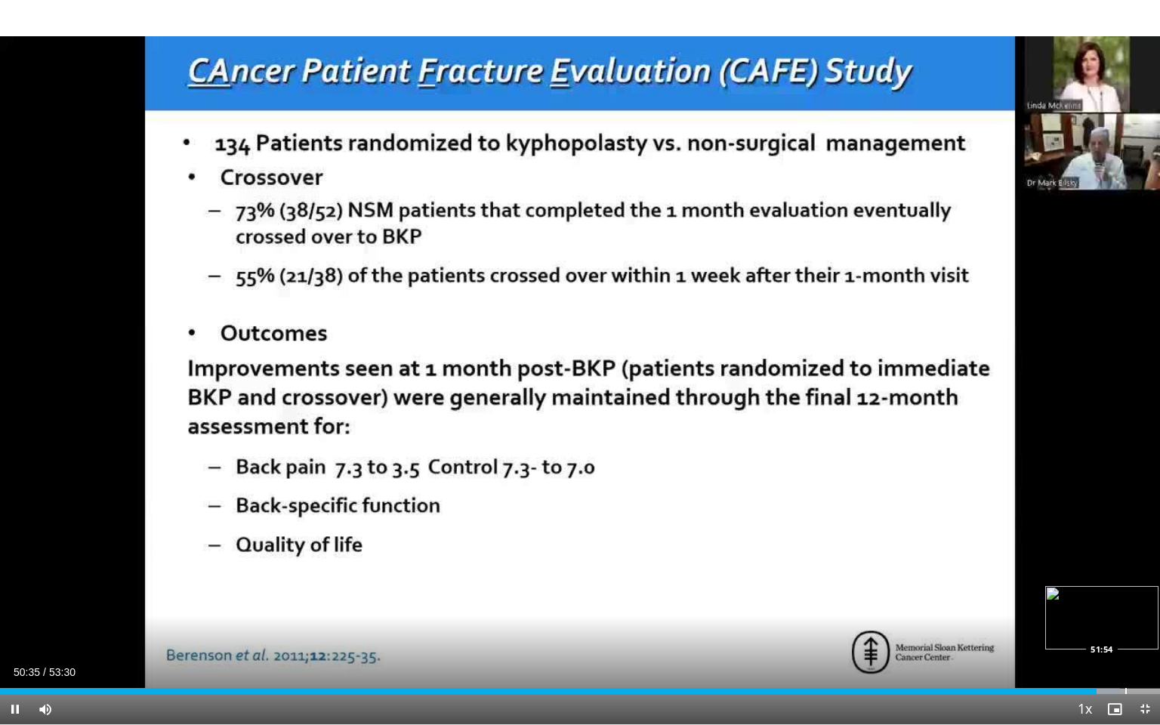
click at [1124, 653] on div "Loaded : 96.55% 50:35 51:54" at bounding box center [580, 687] width 1160 height 14
click at [1141, 653] on span "Video Player" at bounding box center [1145, 709] width 30 height 30
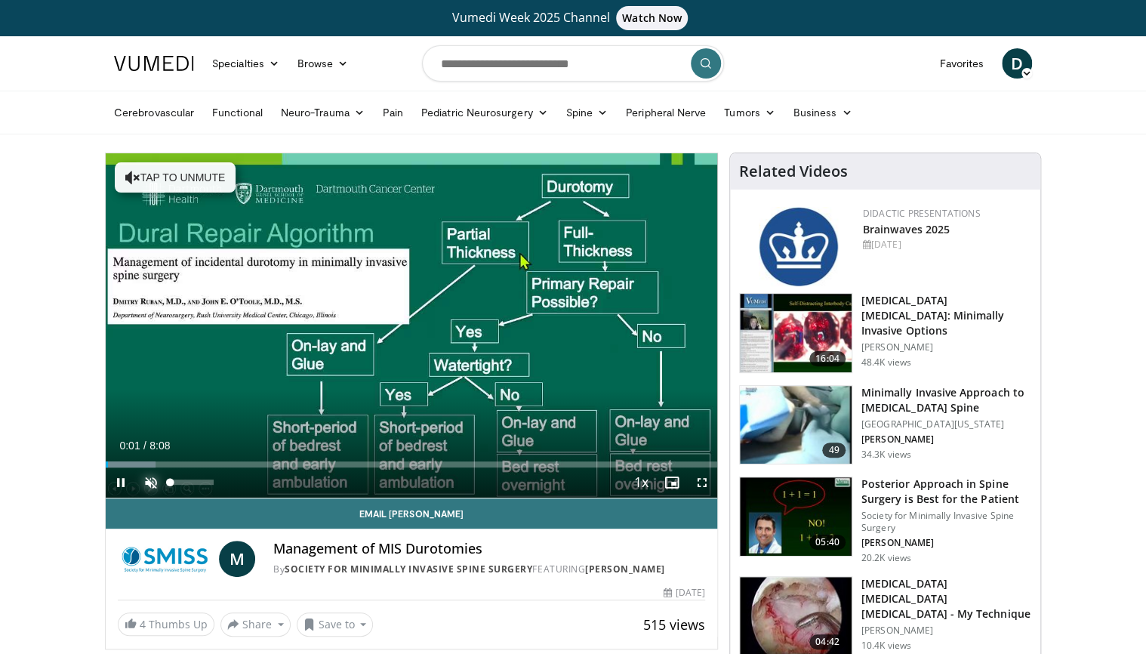
click at [143, 477] on span "Video Player" at bounding box center [151, 482] width 30 height 30
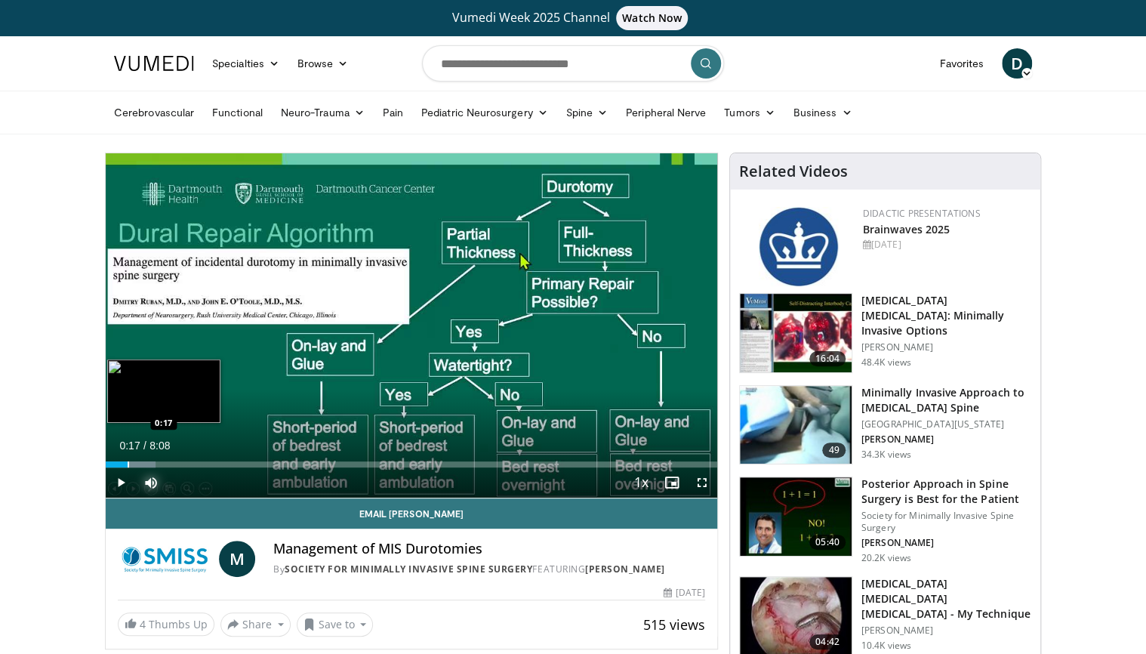
click at [128, 464] on div "Progress Bar" at bounding box center [129, 464] width 2 height 6
click at [143, 464] on div "Progress Bar" at bounding box center [144, 464] width 2 height 6
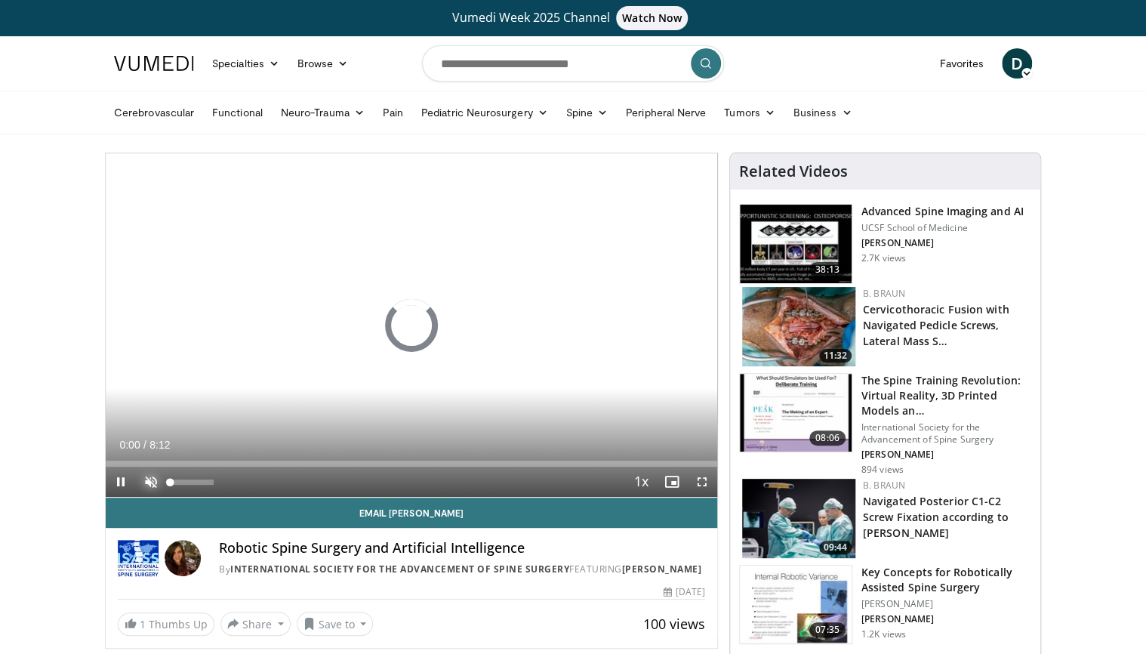
click at [150, 476] on span "Video Player" at bounding box center [151, 482] width 30 height 30
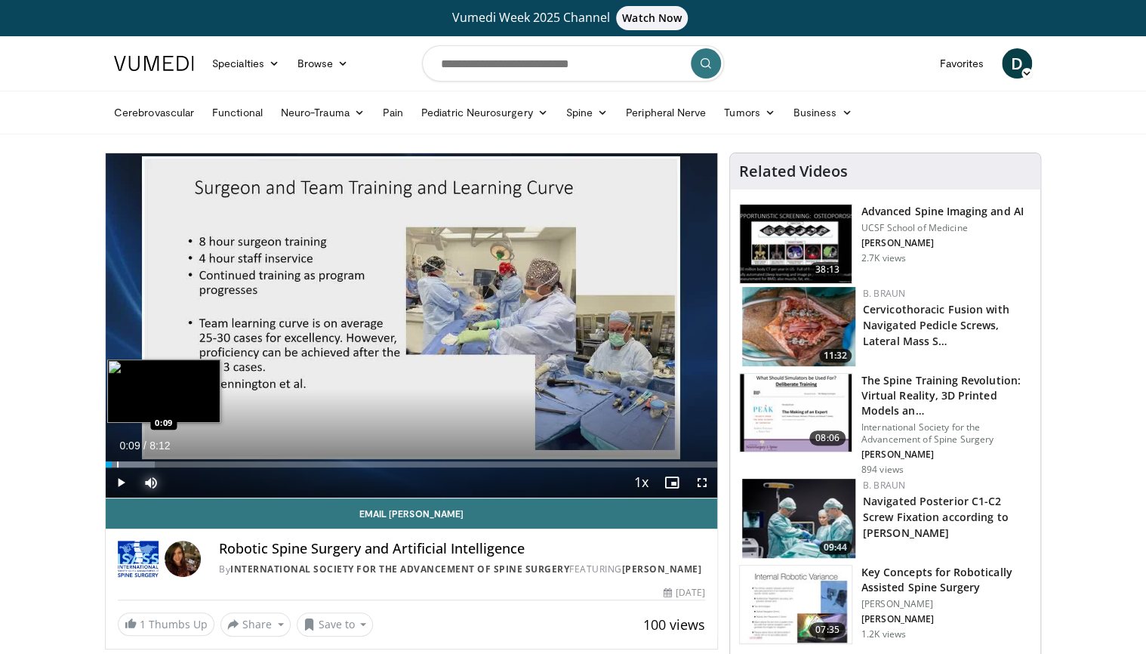
click at [117, 463] on div "Progress Bar" at bounding box center [118, 464] width 2 height 6
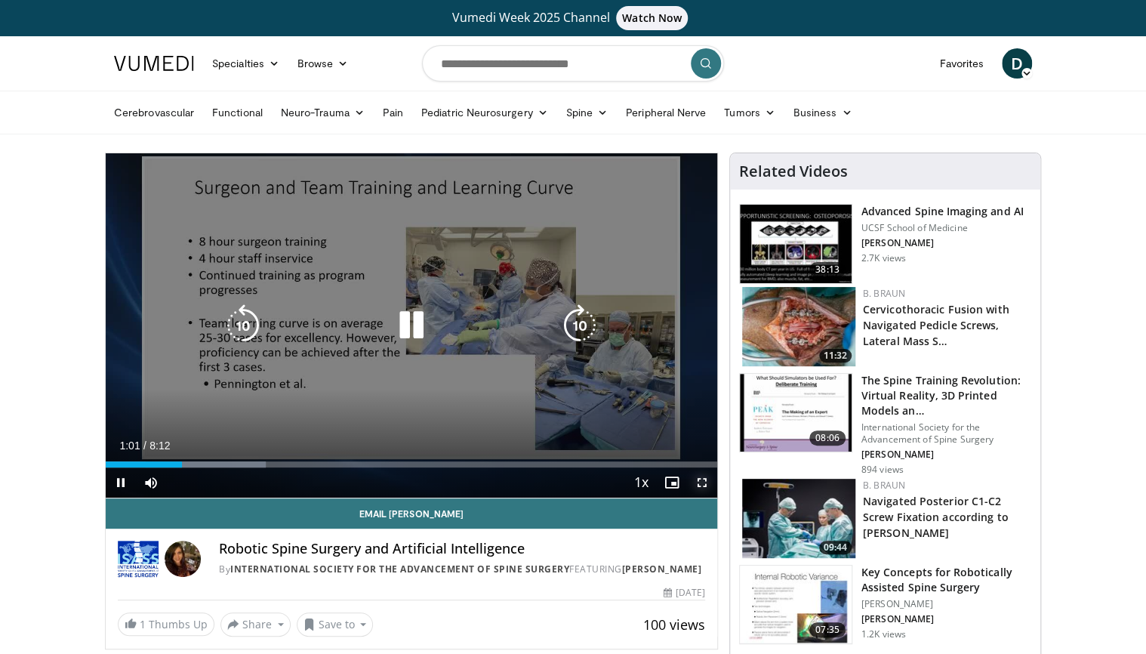
drag, startPoint x: 702, startPoint y: 481, endPoint x: 704, endPoint y: 526, distance: 44.6
click at [702, 481] on span "Video Player" at bounding box center [702, 482] width 30 height 30
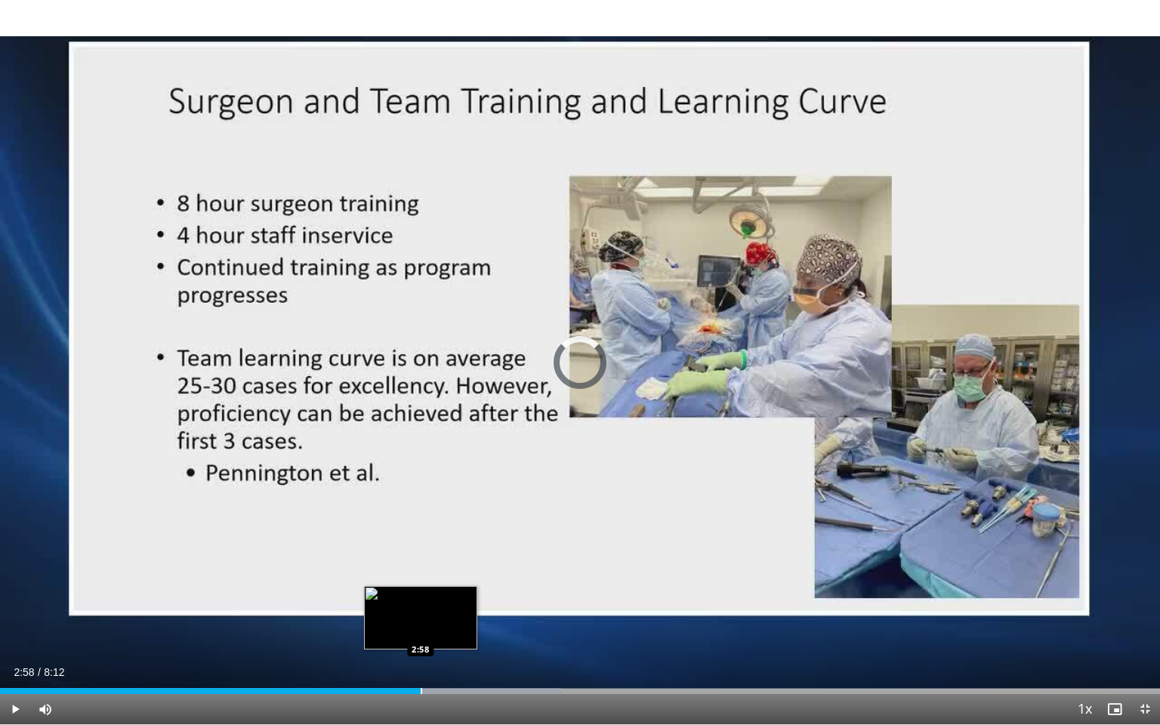
click at [421, 653] on div "Progress Bar" at bounding box center [422, 691] width 2 height 6
click at [433, 653] on div "Progress Bar" at bounding box center [433, 691] width 2 height 6
click at [446, 653] on div "10 seconds Tap to unmute" at bounding box center [580, 362] width 1160 height 724
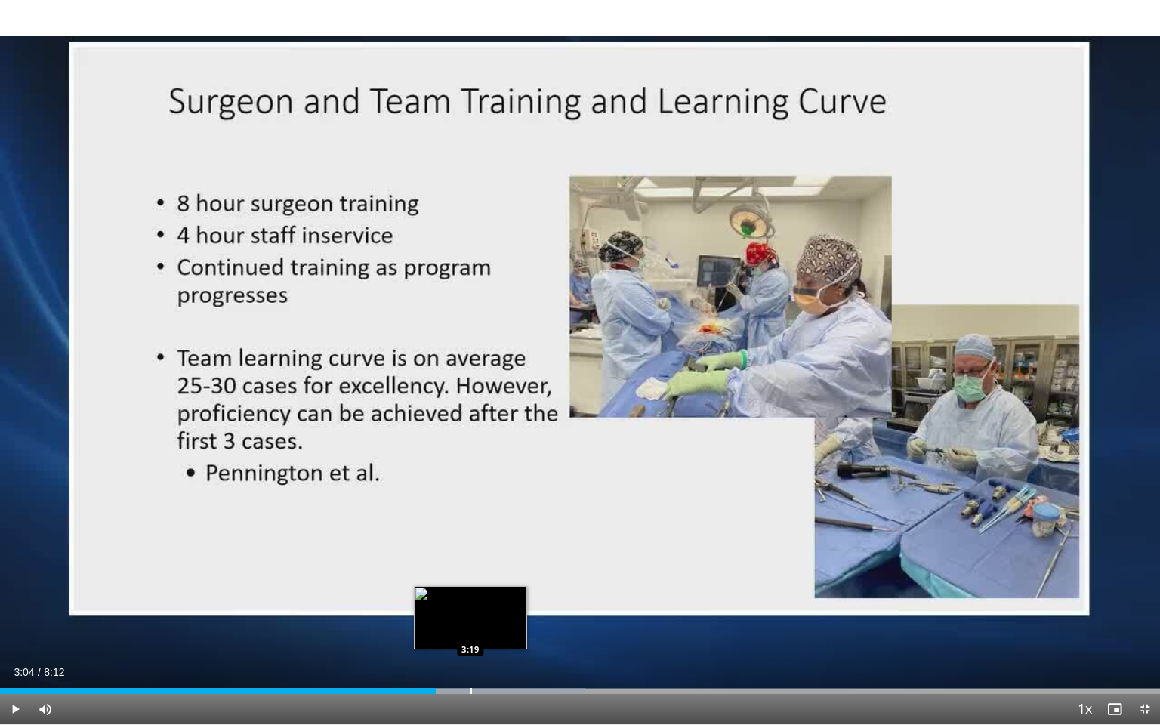
click at [469, 653] on div "Loaded : 50.39% 3:04 3:19" at bounding box center [580, 691] width 1160 height 6
drag, startPoint x: 11, startPoint y: 708, endPoint x: 220, endPoint y: 680, distance: 211.9
click at [12, 653] on span "Video Player" at bounding box center [15, 709] width 30 height 30
click at [489, 653] on div "Progress Bar" at bounding box center [490, 691] width 2 height 6
click at [506, 653] on div "Progress Bar" at bounding box center [507, 691] width 2 height 6
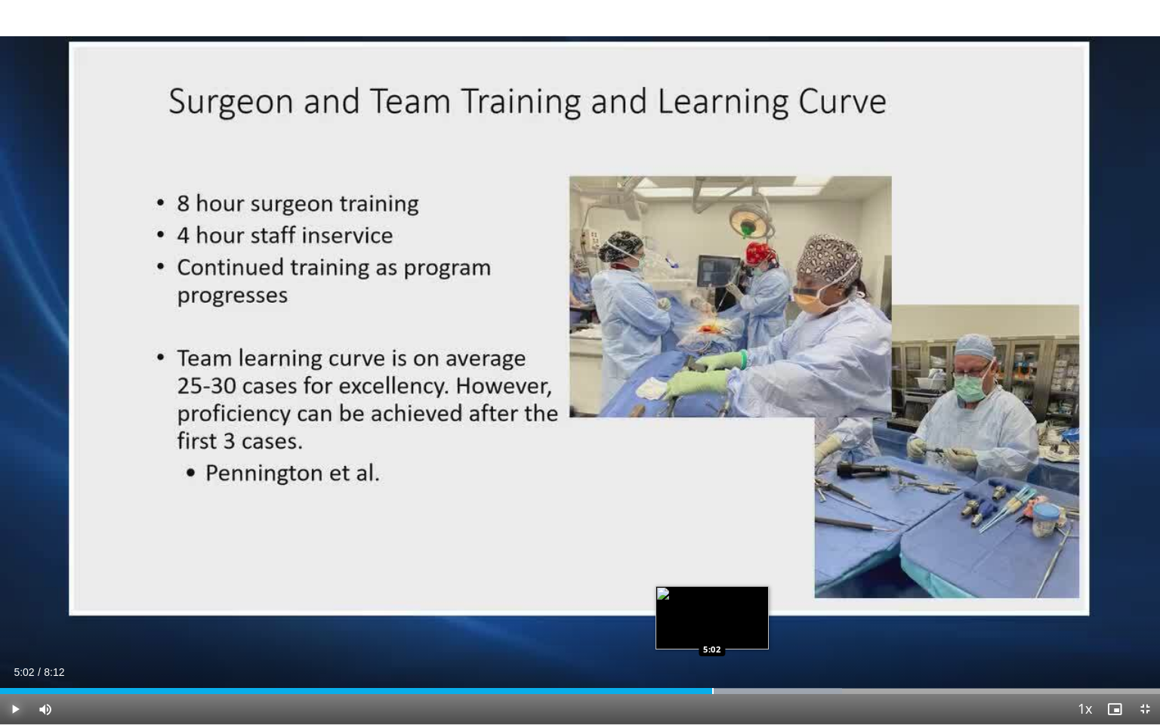
click at [713, 653] on div "Progress Bar" at bounding box center [713, 691] width 2 height 6
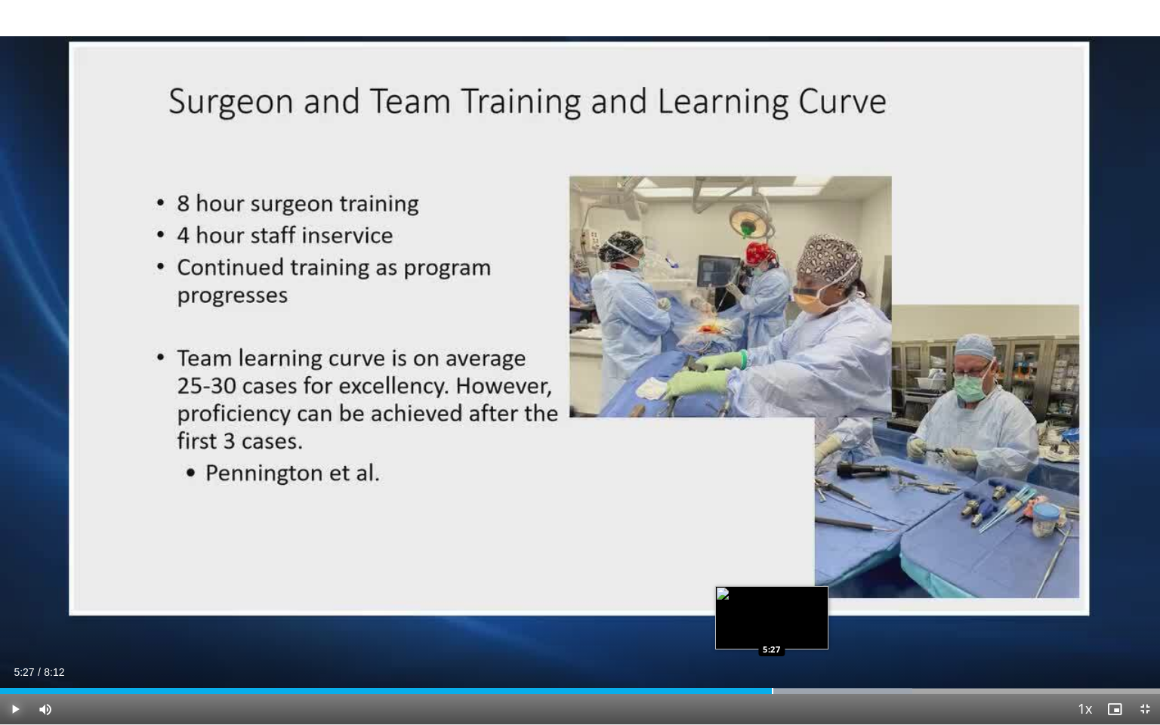
click at [772, 653] on div "Progress Bar" at bounding box center [773, 691] width 2 height 6
click at [784, 653] on video-js "**********" at bounding box center [580, 362] width 1160 height 725
click at [797, 653] on div "Progress Bar" at bounding box center [798, 691] width 2 height 6
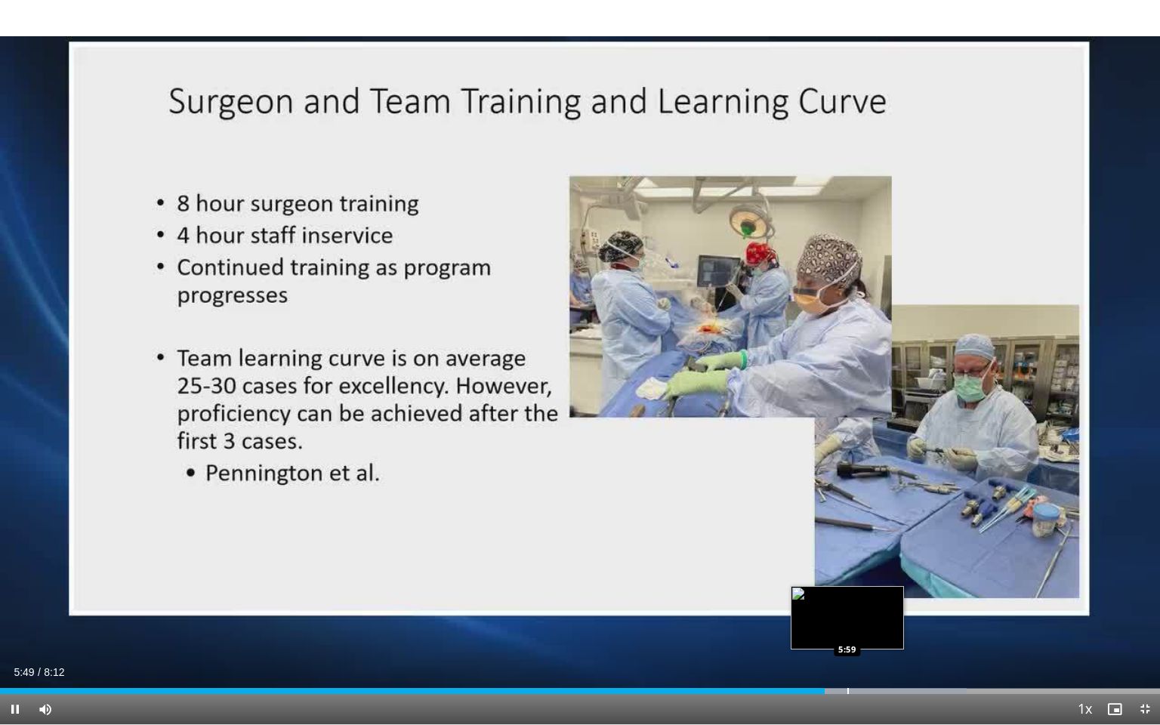
click at [847, 653] on div "Progress Bar" at bounding box center [848, 691] width 2 height 6
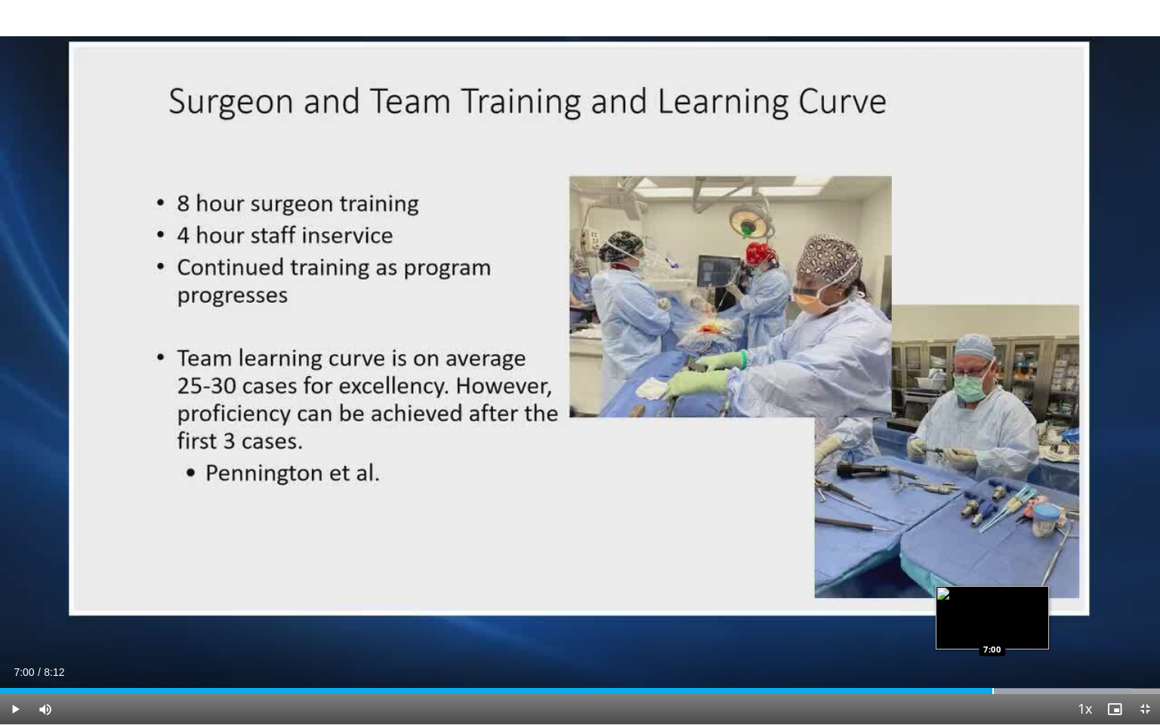
click at [992, 653] on div "Loaded : 97.56% 6:57 7:00" at bounding box center [580, 687] width 1160 height 14
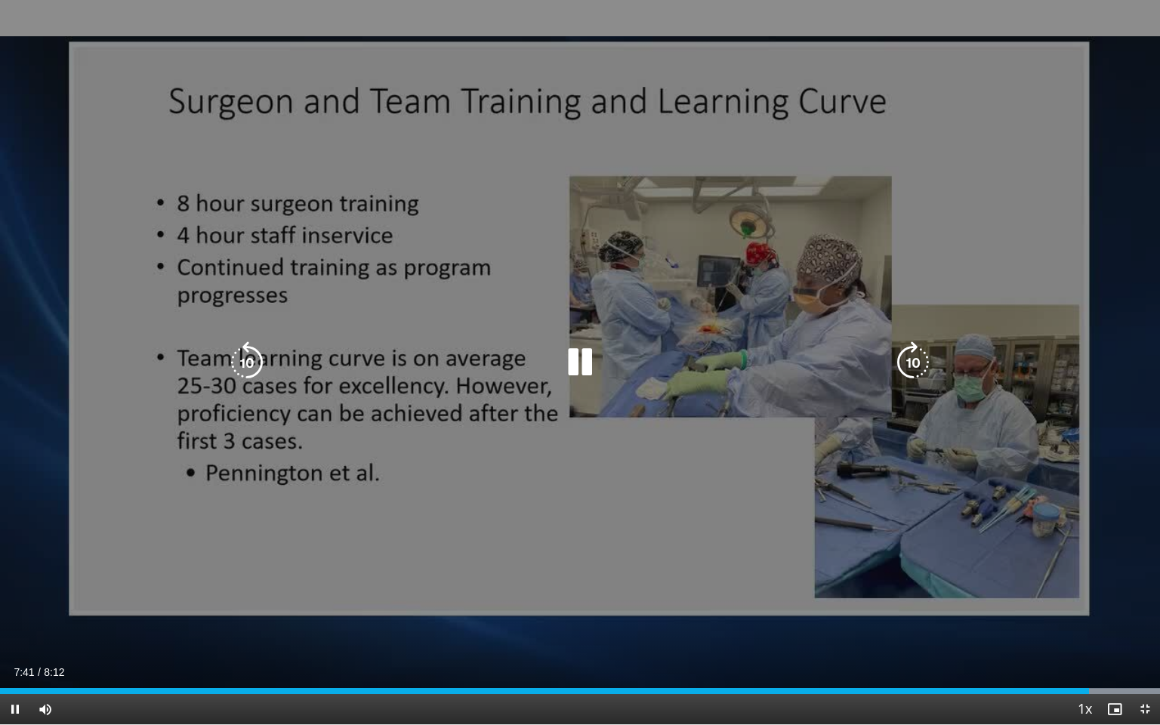
click at [569, 357] on icon "Video Player" at bounding box center [580, 362] width 42 height 42
click at [574, 363] on icon "Video Player" at bounding box center [580, 362] width 42 height 42
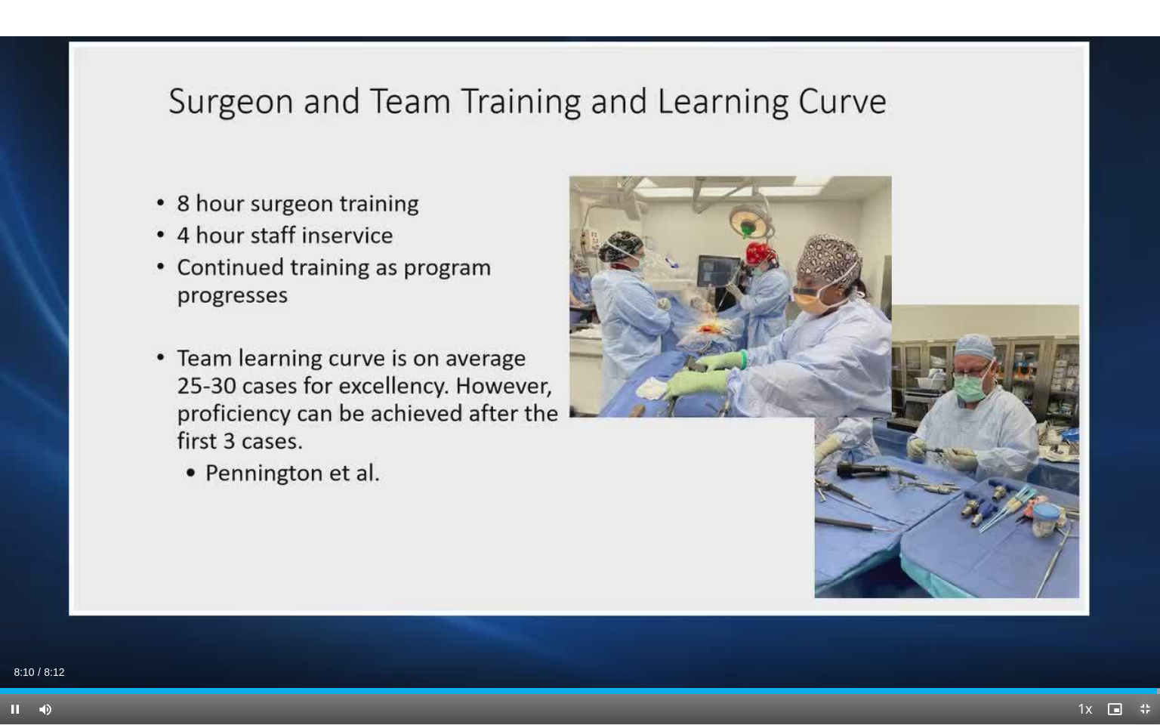
click at [1142, 653] on span "Video Player" at bounding box center [1145, 709] width 30 height 30
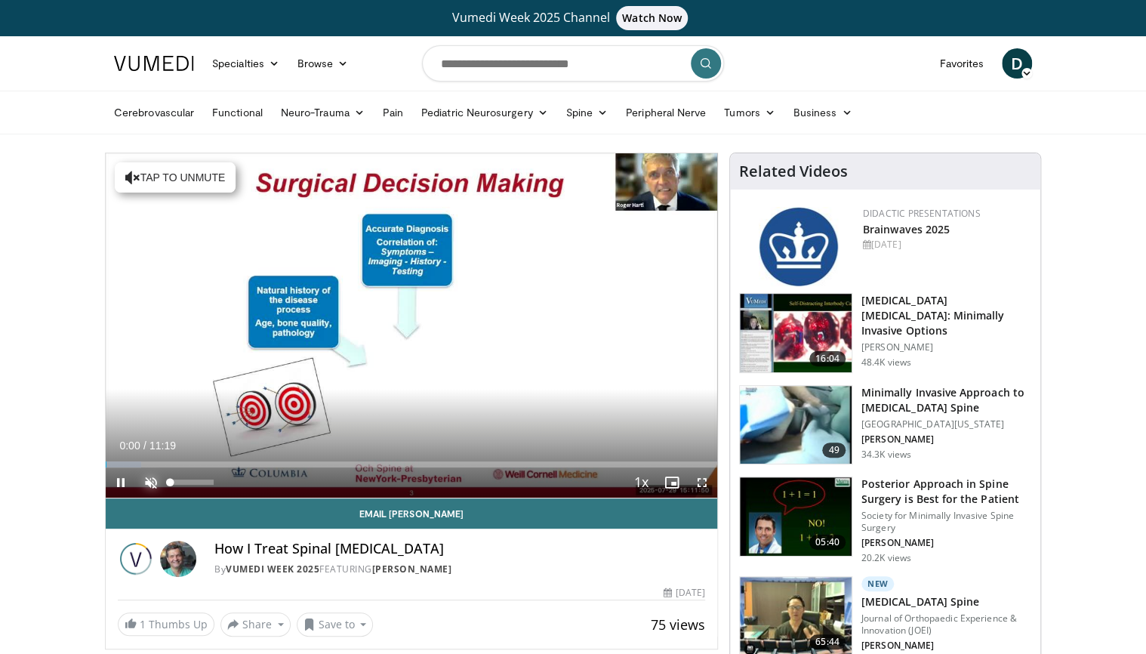
click at [151, 481] on span "Video Player" at bounding box center [151, 482] width 30 height 30
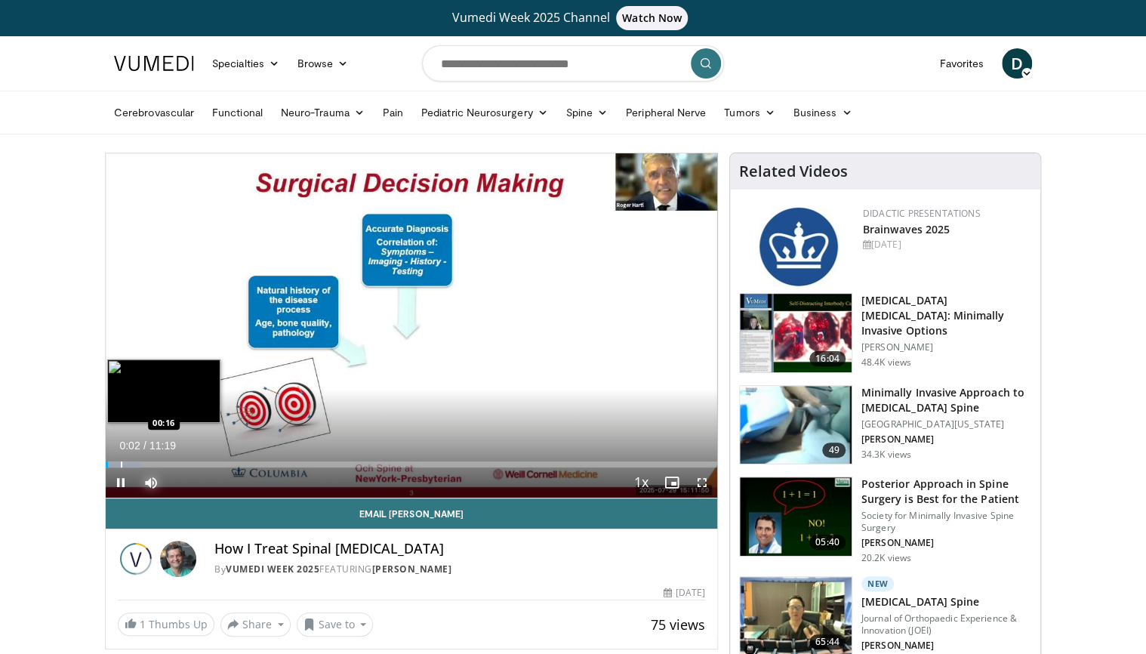
click at [119, 462] on div "Loaded : 5.83% 00:02 00:16" at bounding box center [412, 464] width 612 height 6
click at [137, 462] on div "Progress Bar" at bounding box center [138, 464] width 2 height 6
click at [145, 462] on div "Progress Bar" at bounding box center [146, 464] width 2 height 6
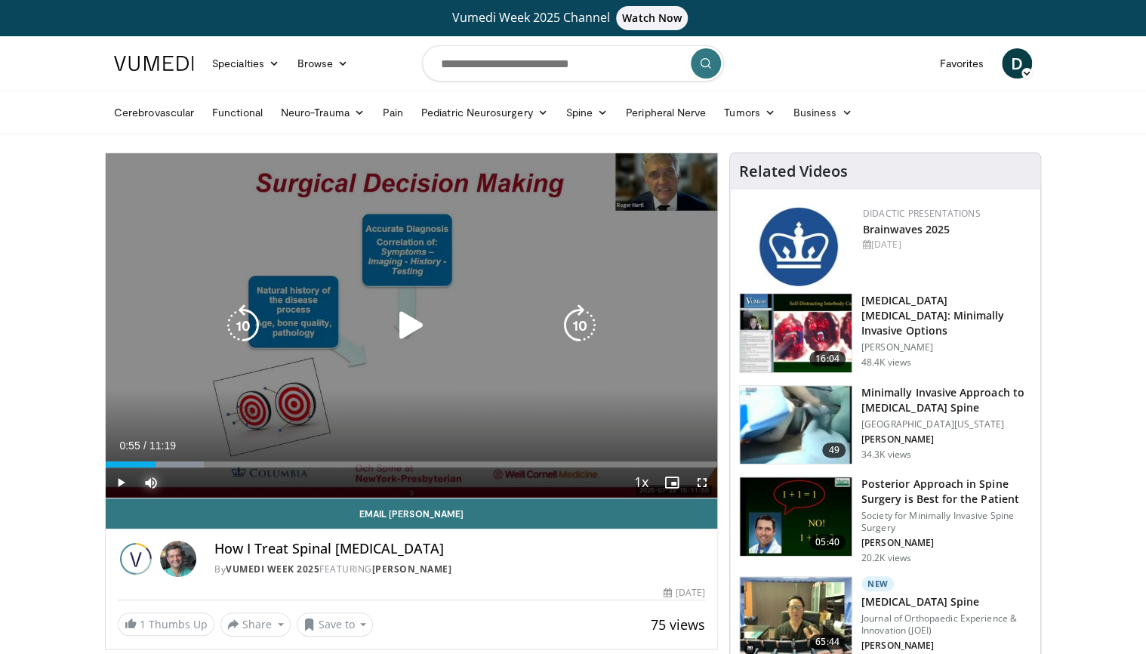
click at [154, 461] on div "Loaded : 16.06% 00:55 00:43" at bounding box center [412, 464] width 612 height 6
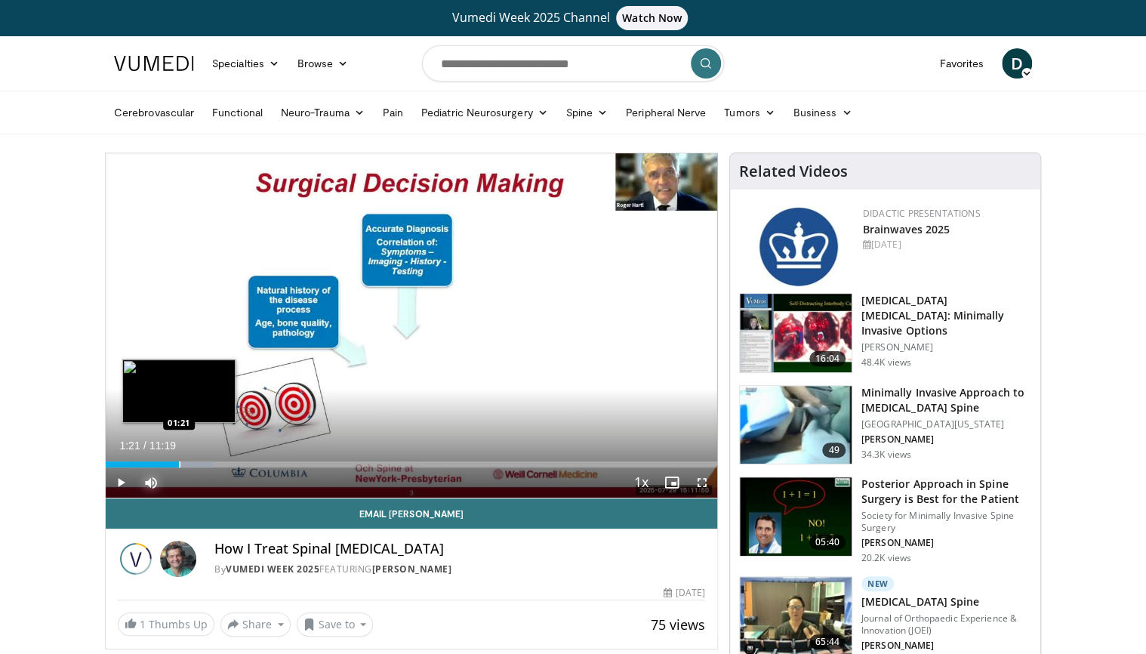
click at [179, 461] on div "Progress Bar" at bounding box center [180, 464] width 2 height 6
click at [193, 461] on video-js "**********" at bounding box center [412, 325] width 612 height 345
click at [153, 460] on div "Loaded : 21.90% 01:26 00:53" at bounding box center [412, 460] width 612 height 14
click at [171, 465] on div "Progress Bar" at bounding box center [172, 464] width 2 height 6
click at [179, 465] on div "Progress Bar" at bounding box center [180, 464] width 2 height 6
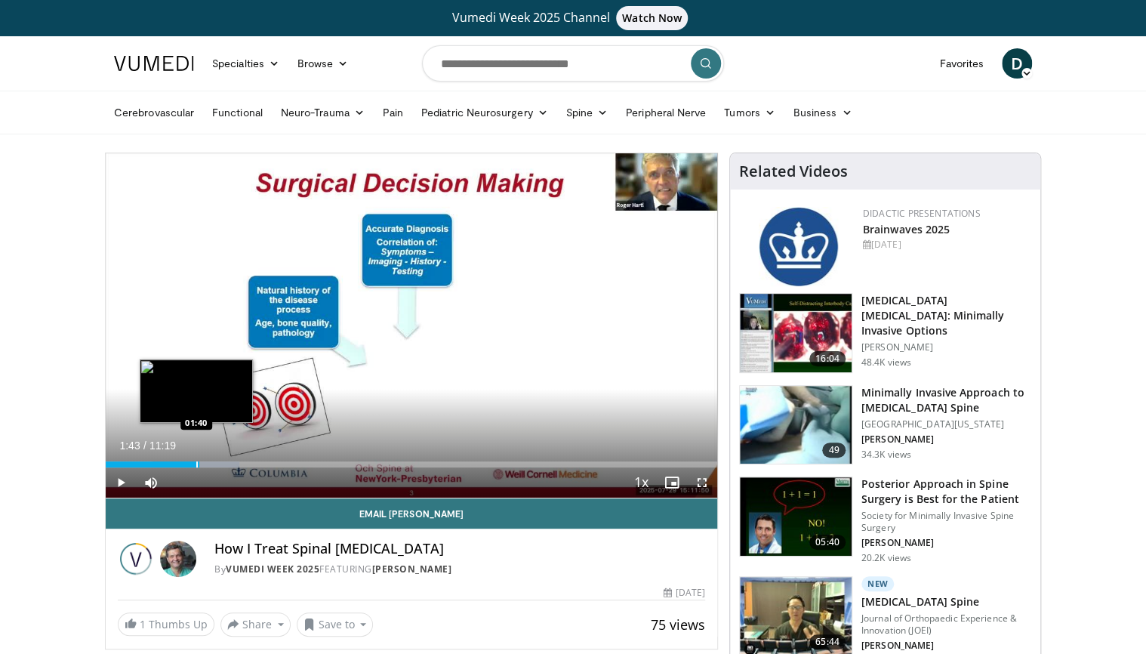
click at [199, 463] on div "Loaded : 21.90% 01:43 01:40" at bounding box center [412, 464] width 612 height 6
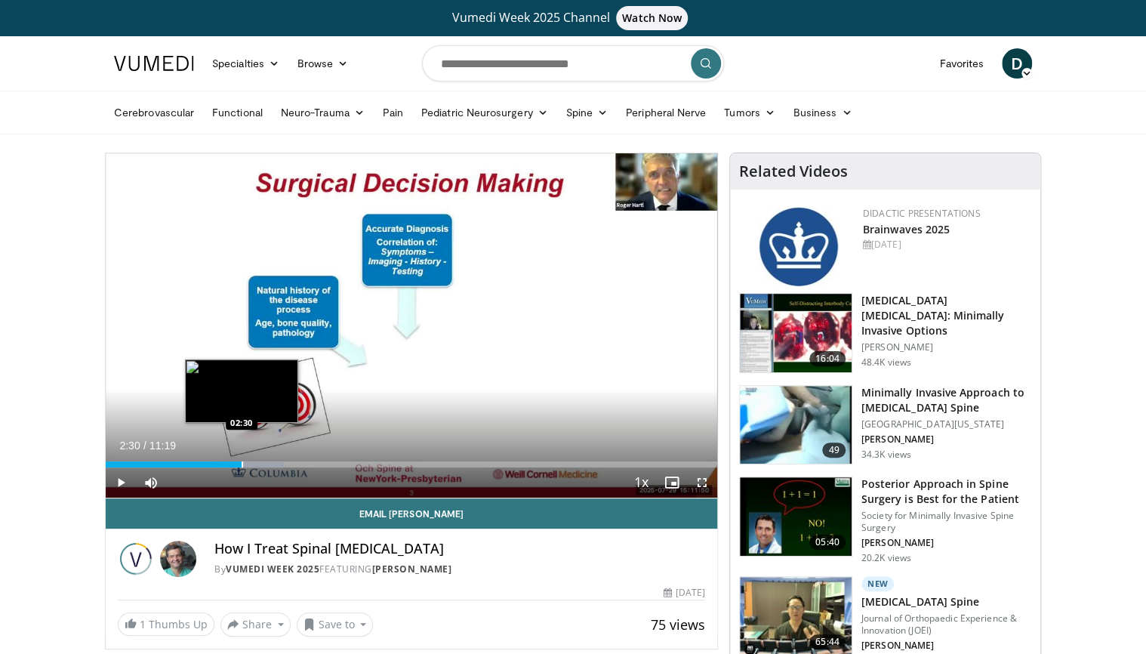
click at [242, 464] on div "Progress Bar" at bounding box center [243, 464] width 2 height 6
click at [248, 464] on div "Progress Bar" at bounding box center [249, 464] width 2 height 6
click at [254, 464] on div "Progress Bar" at bounding box center [255, 464] width 2 height 6
click at [263, 462] on div "Progress Bar" at bounding box center [264, 464] width 2 height 6
click at [273, 462] on div "Progress Bar" at bounding box center [274, 464] width 2 height 6
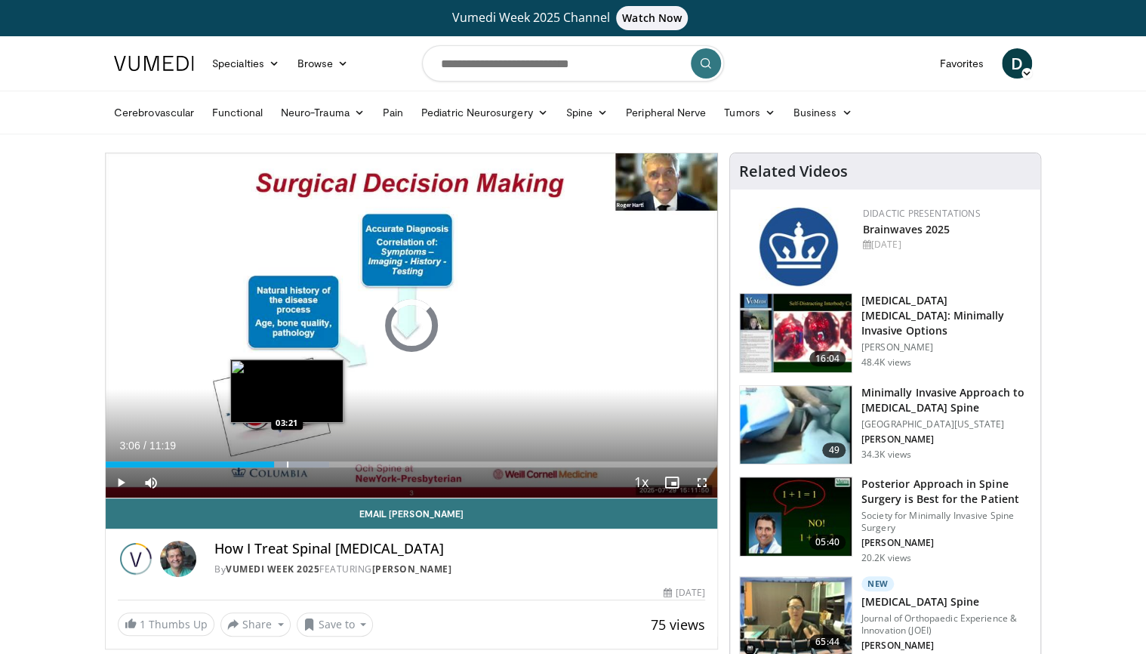
click at [287, 462] on div "Progress Bar" at bounding box center [288, 464] width 2 height 6
click at [307, 459] on div "Loaded : 39.43% 03:43 03:43" at bounding box center [412, 460] width 612 height 14
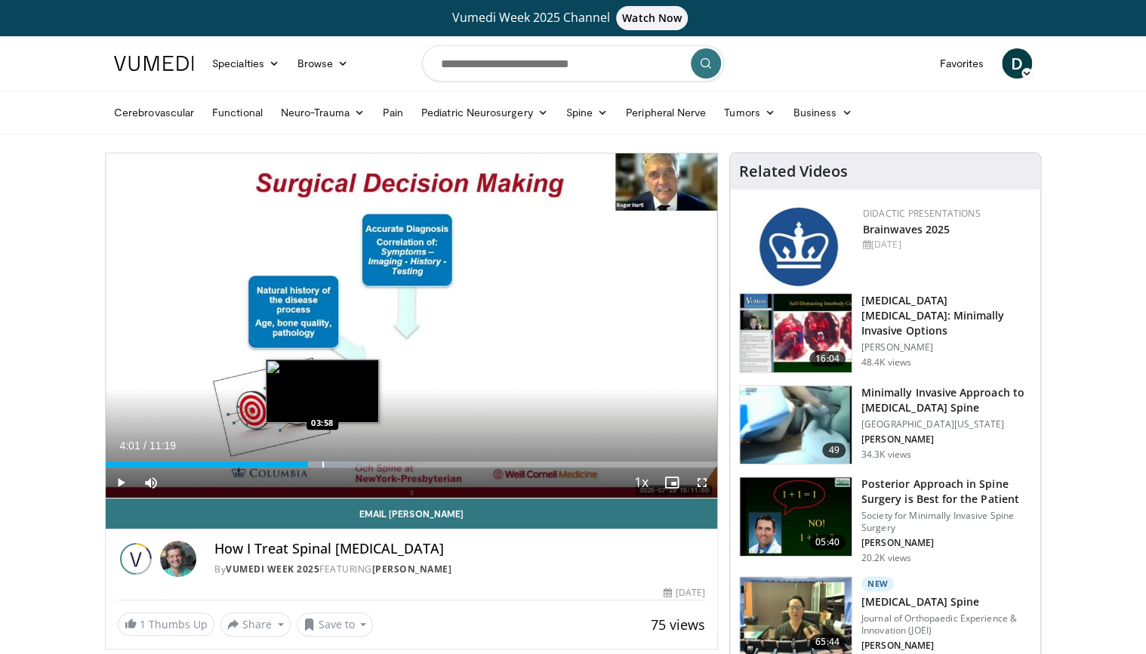
click at [323, 457] on div "Loaded : 42.35% 03:44 03:58" at bounding box center [412, 460] width 612 height 14
click at [327, 466] on div "Progress Bar" at bounding box center [328, 464] width 2 height 6
click at [335, 462] on div "Progress Bar" at bounding box center [336, 464] width 2 height 6
click at [362, 464] on div "Progress Bar" at bounding box center [363, 464] width 2 height 6
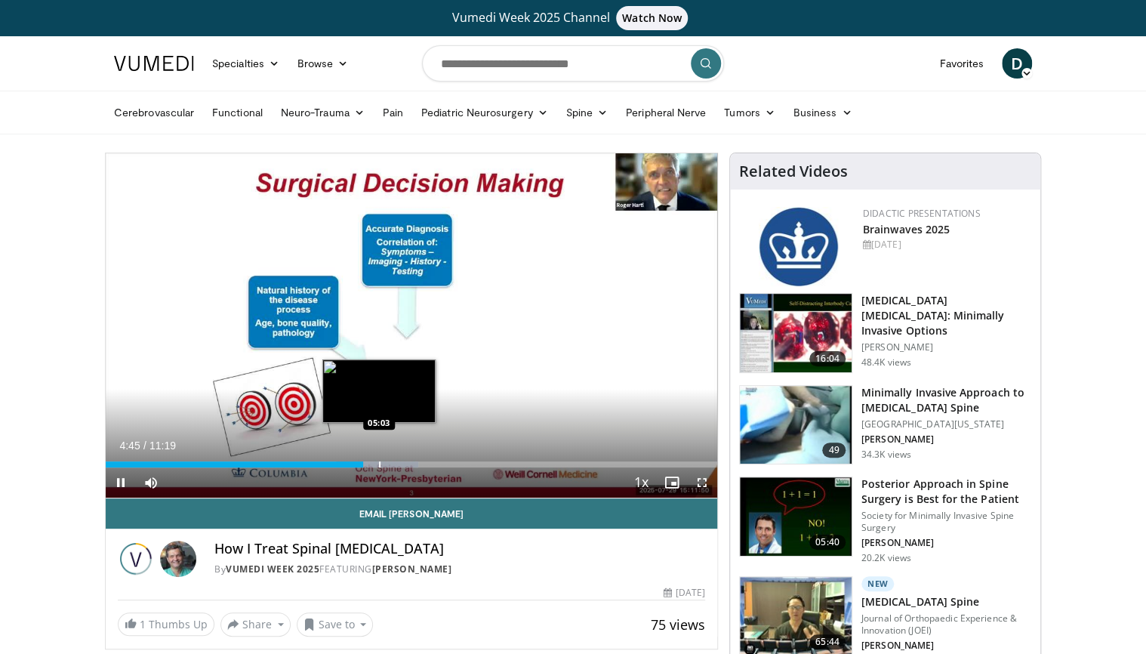
click at [379, 464] on div "Progress Bar" at bounding box center [380, 464] width 2 height 6
click at [405, 465] on div "Progress Bar" at bounding box center [405, 464] width 2 height 6
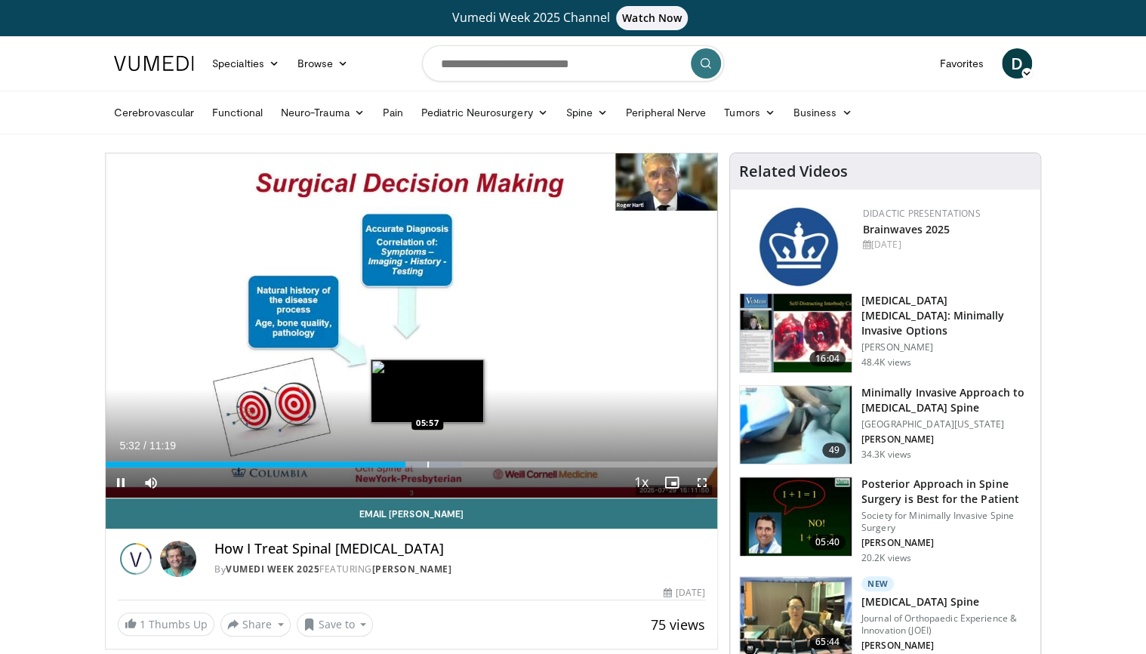
click at [427, 464] on div "Progress Bar" at bounding box center [428, 464] width 2 height 6
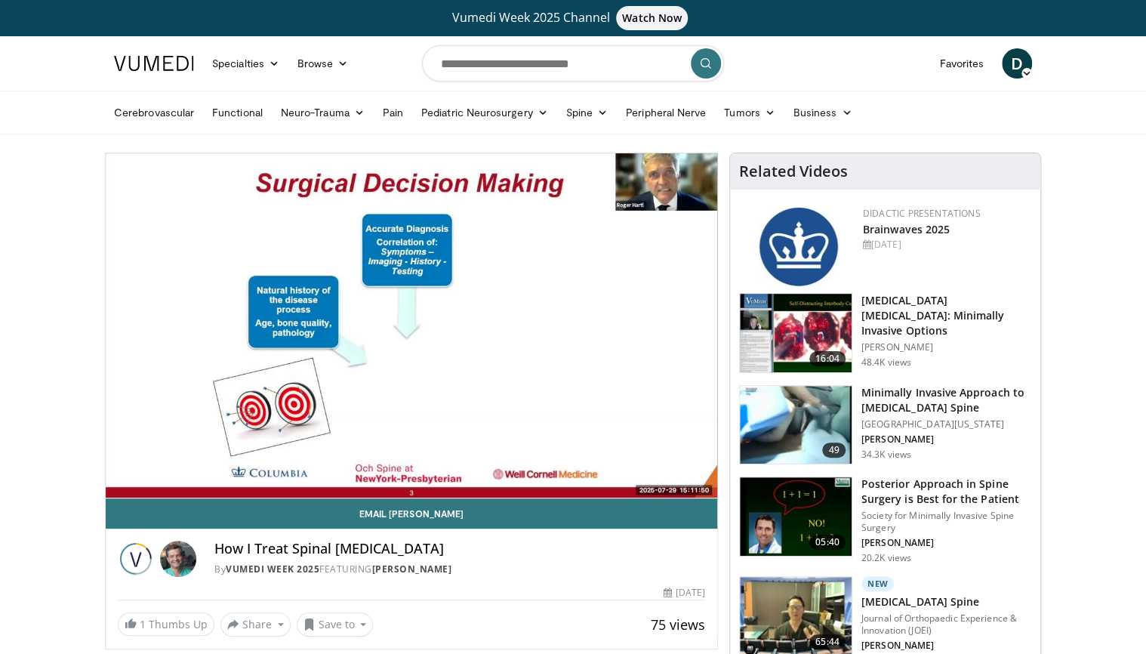
click at [457, 464] on div "10 seconds Tap to unmute" at bounding box center [412, 325] width 612 height 344
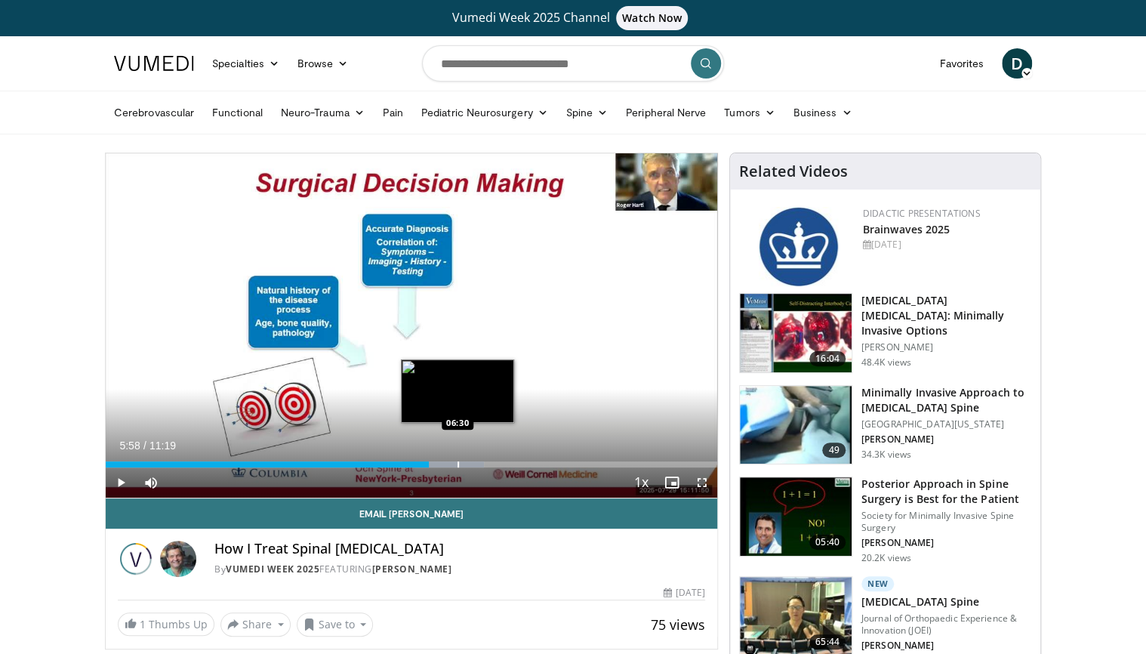
click at [458, 464] on div "Progress Bar" at bounding box center [459, 464] width 2 height 6
click at [476, 464] on div "Progress Bar" at bounding box center [477, 464] width 2 height 6
click at [497, 464] on div "Progress Bar" at bounding box center [498, 464] width 2 height 6
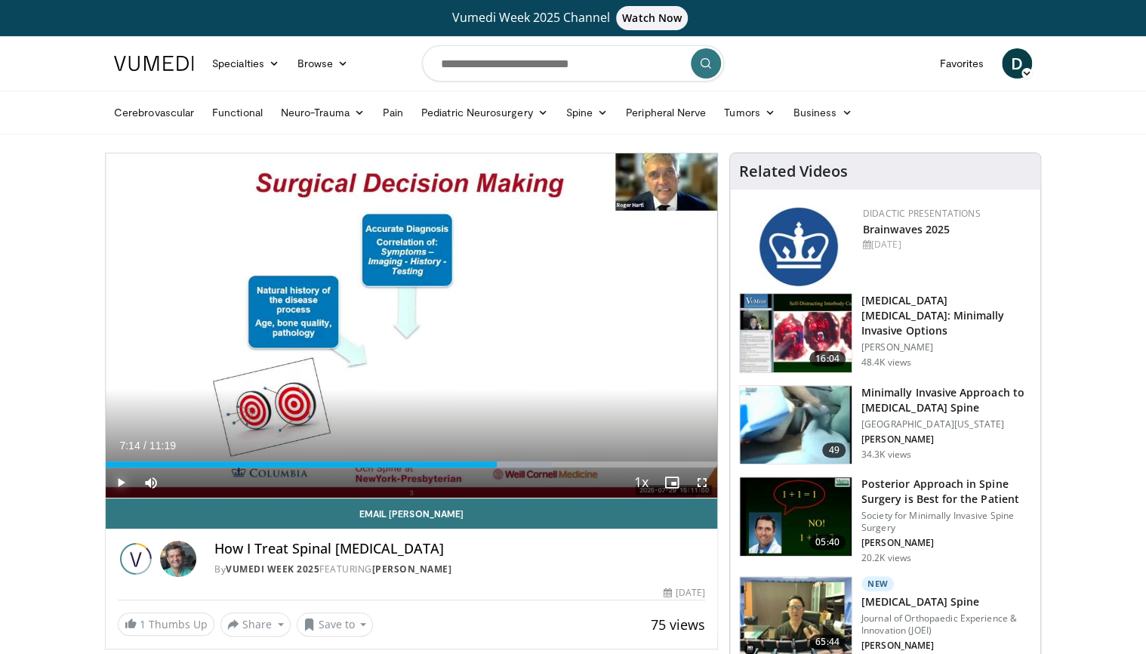
click at [122, 482] on span "Video Player" at bounding box center [121, 482] width 30 height 30
click at [516, 461] on div "Progress Bar" at bounding box center [511, 464] width 81 height 6
click at [535, 460] on div "Loaded : 76.57% 07:39 07:56" at bounding box center [412, 460] width 612 height 14
